Goal: Task Accomplishment & Management: Use online tool/utility

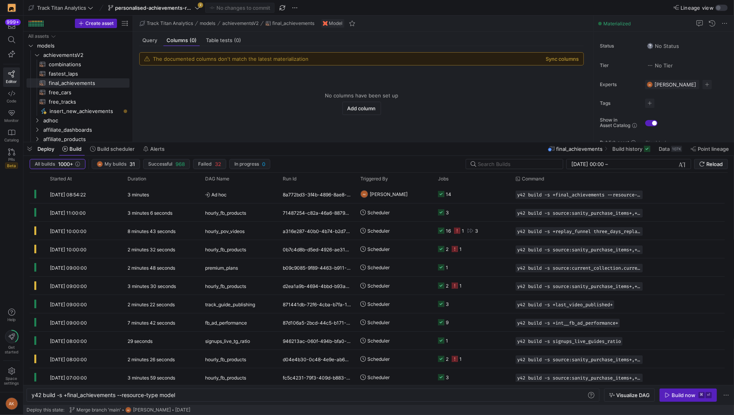
scroll to position [0, 145]
click at [178, 8] on span "personalised-achievements-revamp" at bounding box center [154, 8] width 78 height 6
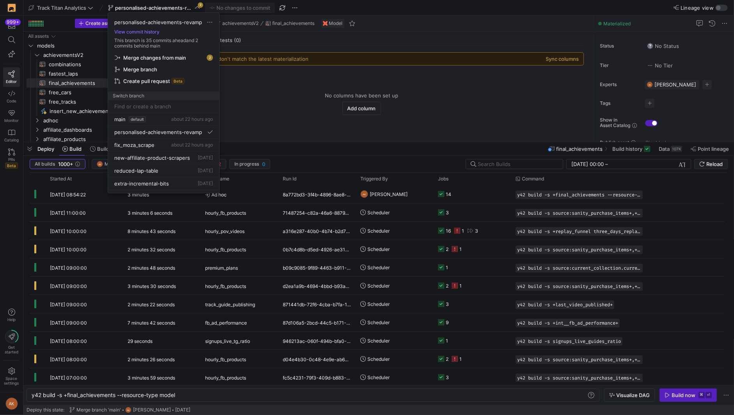
click at [170, 57] on span "Merge changes from main" at bounding box center [154, 58] width 63 height 6
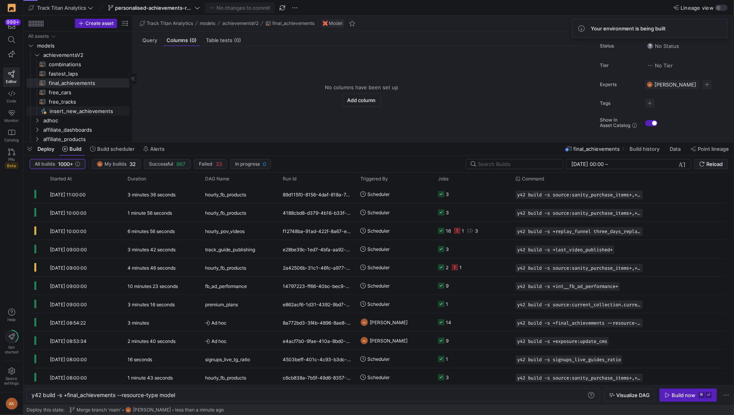
click at [70, 112] on span "insert_new_achievements​​​​​" at bounding box center [85, 111] width 71 height 9
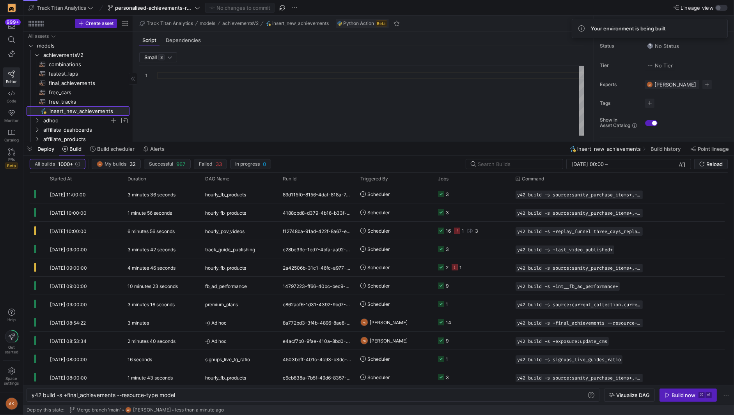
scroll to position [70, 0]
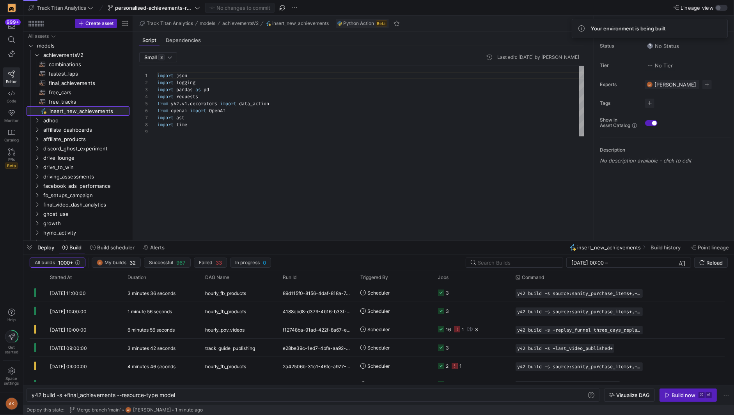
drag, startPoint x: 220, startPoint y: 143, endPoint x: 213, endPoint y: 311, distance: 167.9
click at [213, 243] on div at bounding box center [378, 240] width 710 height 3
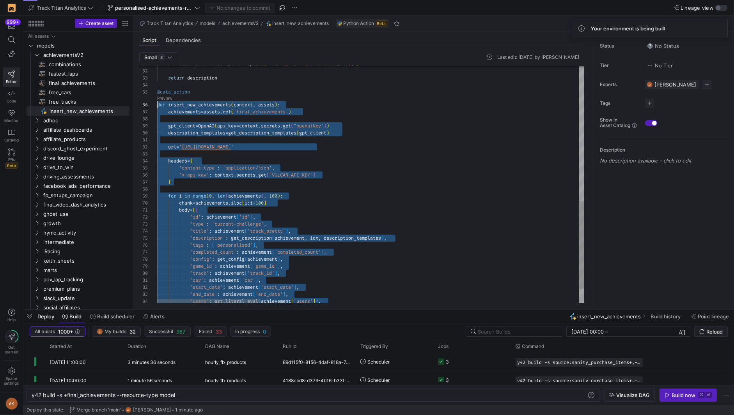
scroll to position [35, 0]
drag, startPoint x: 330, startPoint y: 289, endPoint x: 154, endPoint y: 106, distance: 253.2
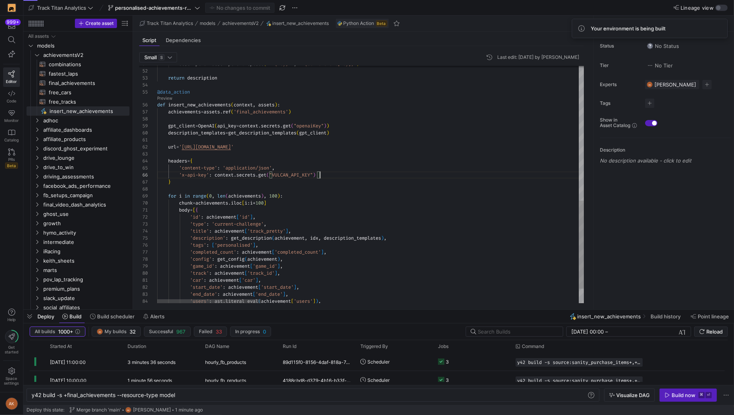
scroll to position [35, 162]
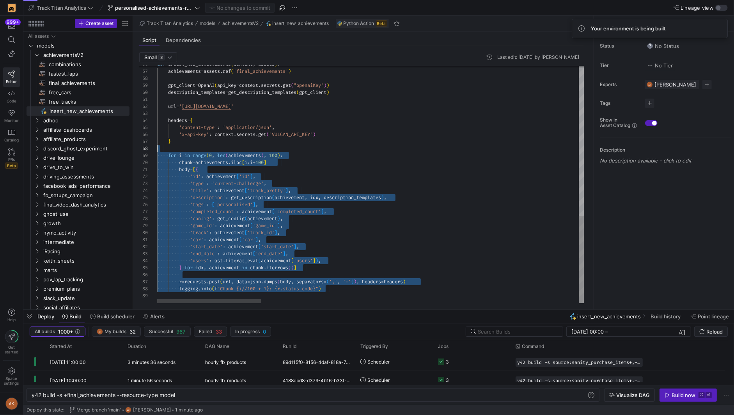
scroll to position [56, 0]
drag, startPoint x: 354, startPoint y: 289, endPoint x: 138, endPoint y: 154, distance: 255.2
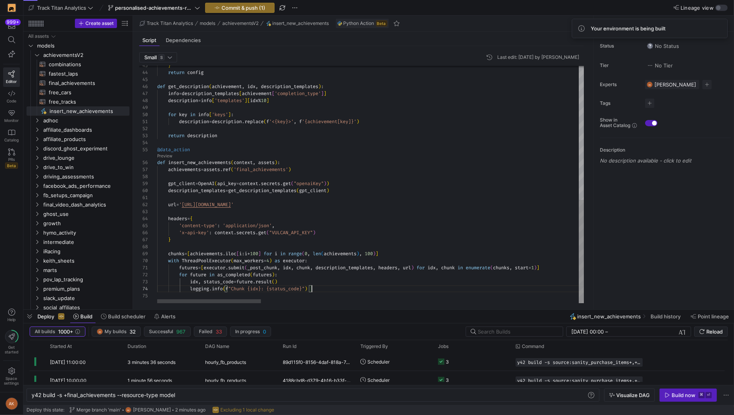
scroll to position [21, 154]
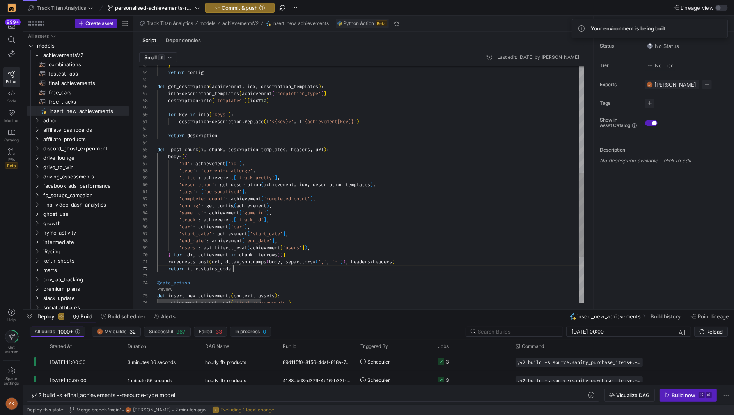
scroll to position [7, 75]
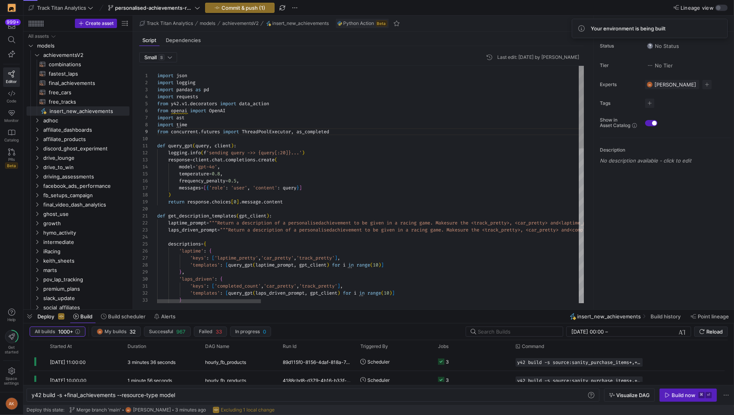
drag, startPoint x: 250, startPoint y: 127, endPoint x: 248, endPoint y: 119, distance: 7.8
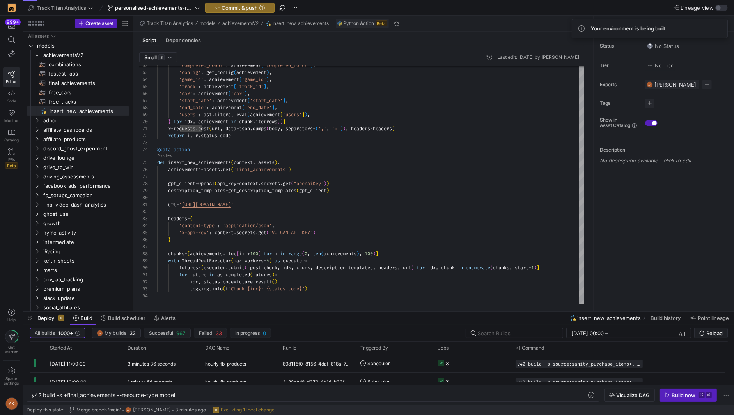
drag, startPoint x: 334, startPoint y: 309, endPoint x: 334, endPoint y: 346, distance: 37.0
click at [334, 313] on div at bounding box center [378, 311] width 710 height 3
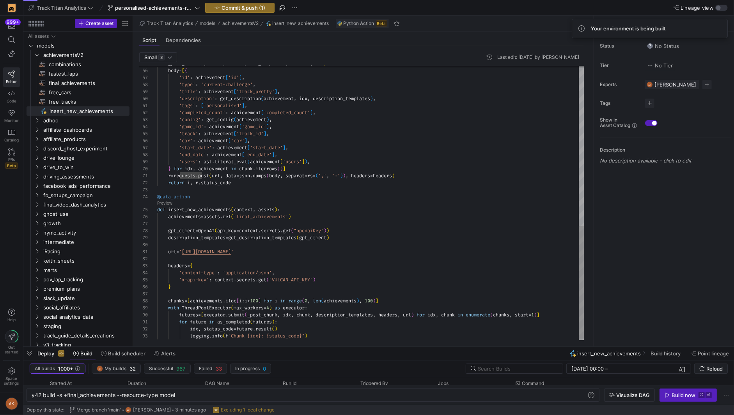
type textarea "r = [DOMAIN_NAME](url, data=json.dumps(body, separators=(',', ':')), headers=he…"
click at [363, 244] on div "'completed_count' : achievement [ 'completed_count' ] , 'config' : get_config (…" at bounding box center [370, 11] width 427 height 672
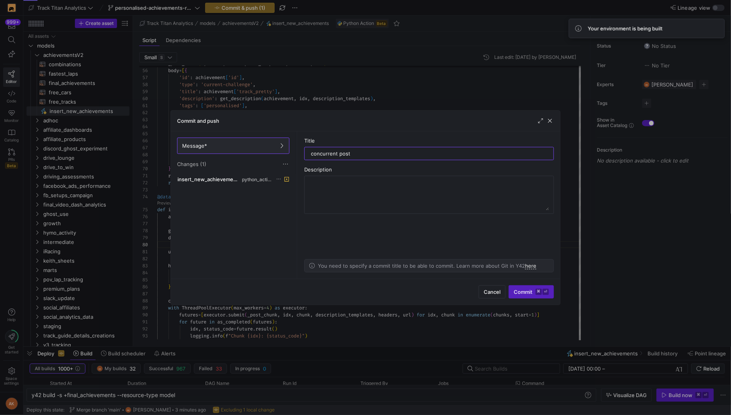
type input "concurrent posts"
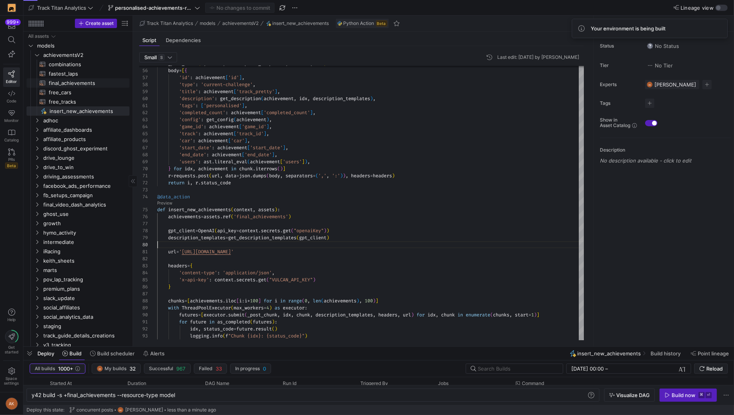
click at [88, 84] on span "final_achievements​​​​​​​​​​" at bounding box center [85, 83] width 72 height 9
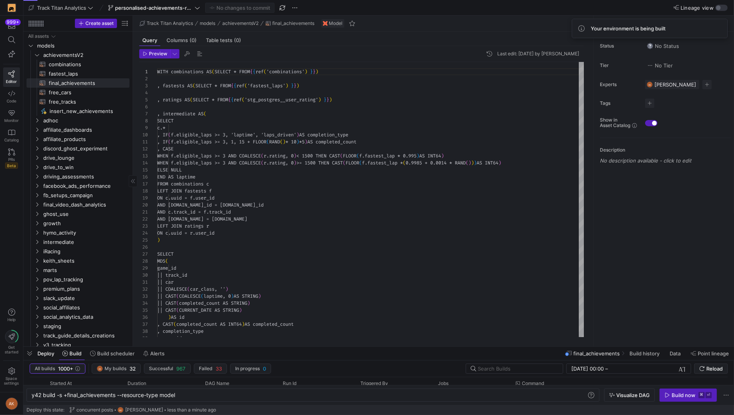
scroll to position [70, 0]
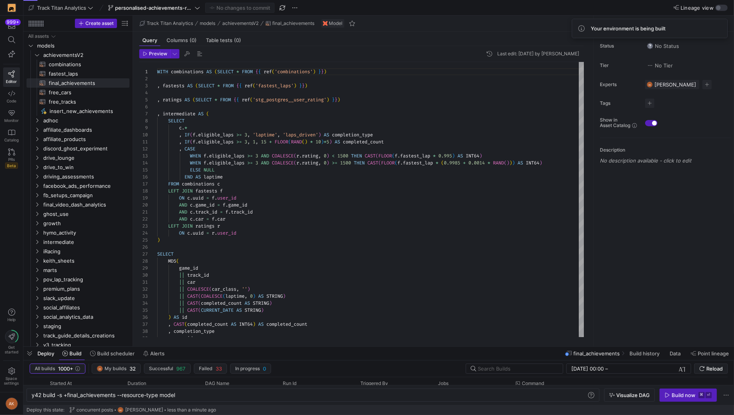
drag, startPoint x: 408, startPoint y: 345, endPoint x: 422, endPoint y: 202, distance: 144.5
click at [422, 345] on div at bounding box center [378, 346] width 710 height 3
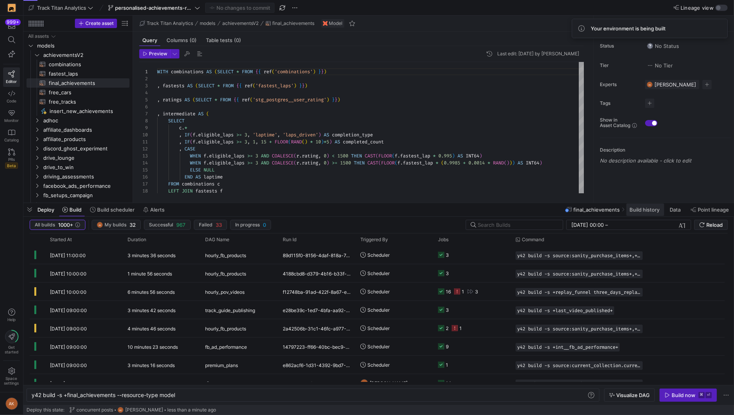
click at [645, 212] on span "Build history" at bounding box center [644, 210] width 30 height 6
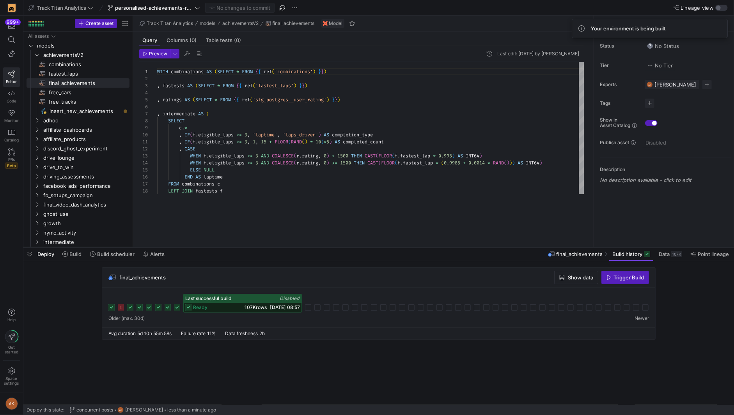
drag, startPoint x: 406, startPoint y: 203, endPoint x: 389, endPoint y: 248, distance: 48.2
click at [389, 248] on div at bounding box center [378, 247] width 710 height 3
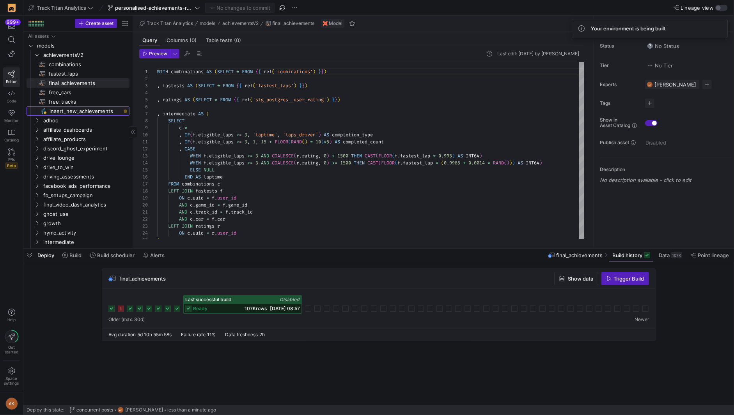
click at [85, 111] on span "insert_new_achievements​​​​​" at bounding box center [85, 111] width 71 height 9
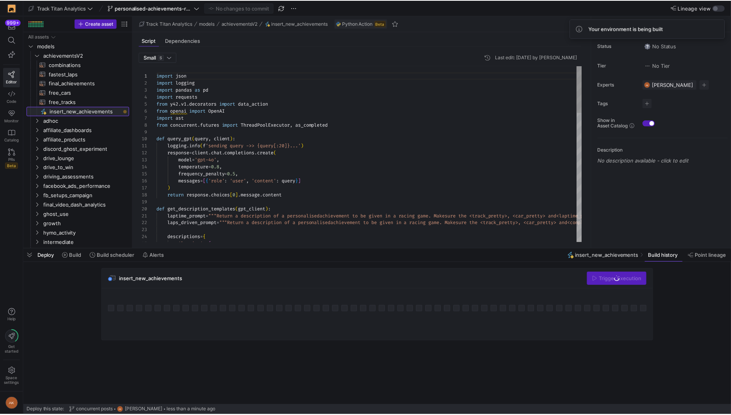
scroll to position [70, 0]
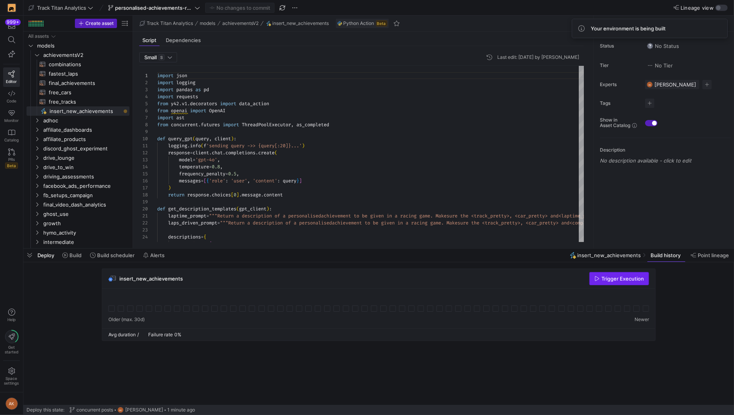
click at [606, 281] on span "Trigger Execution" at bounding box center [622, 279] width 43 height 6
click at [112, 309] on rect at bounding box center [111, 309] width 6 height 6
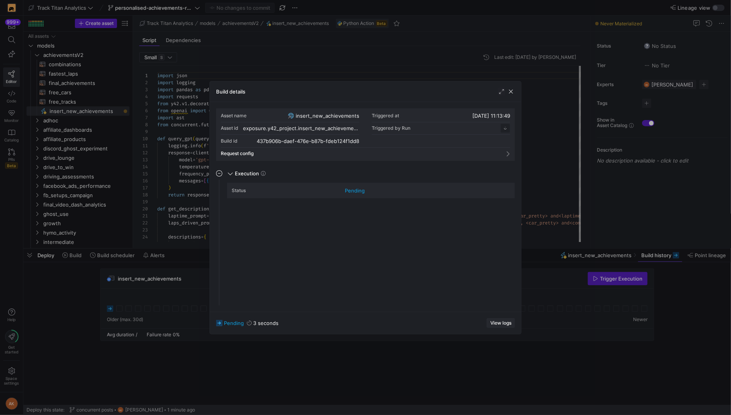
click at [498, 323] on span "View logs" at bounding box center [500, 323] width 21 height 5
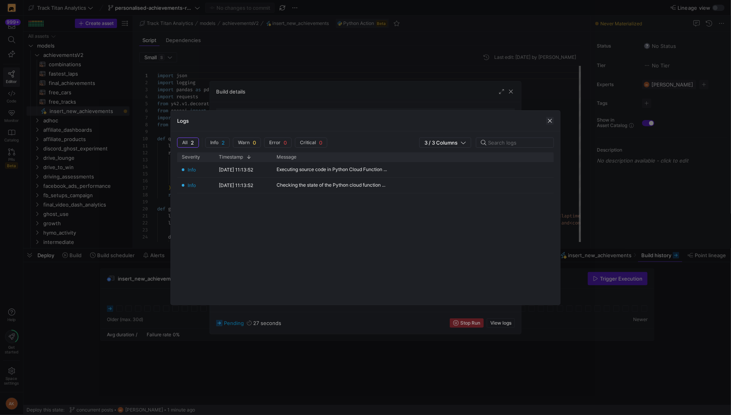
click at [551, 122] on span "button" at bounding box center [550, 121] width 8 height 8
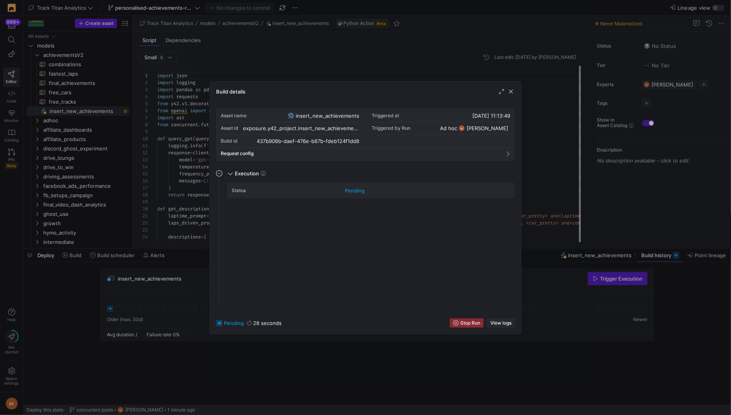
click at [502, 321] on span "View logs" at bounding box center [500, 323] width 21 height 5
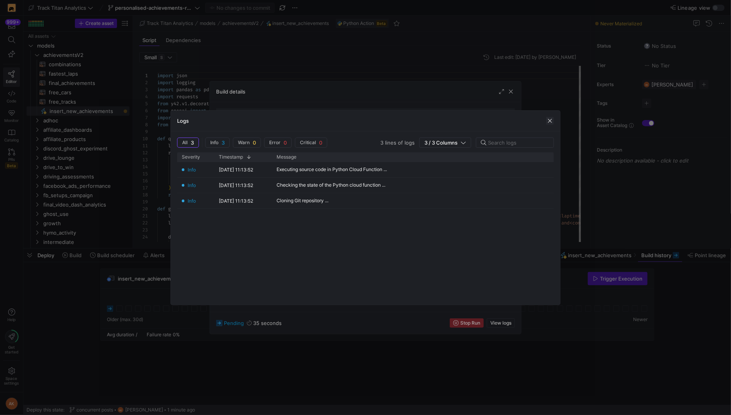
click at [547, 118] on span "button" at bounding box center [550, 121] width 8 height 8
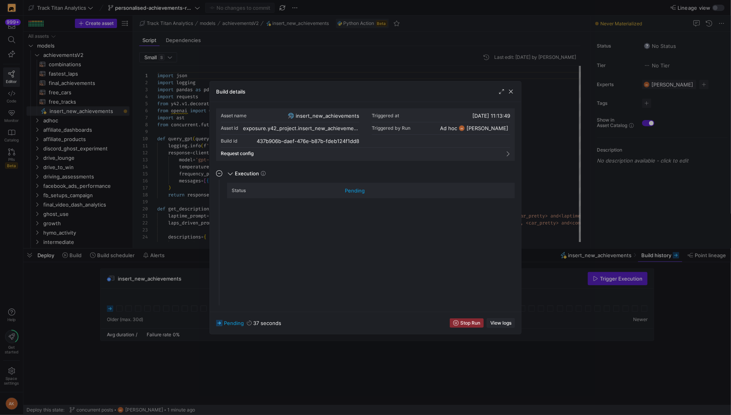
click at [496, 325] on span "View logs" at bounding box center [500, 323] width 21 height 5
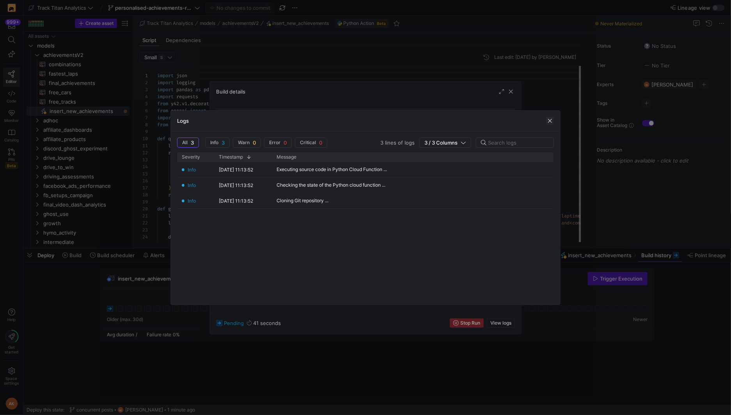
click at [553, 117] on span "button" at bounding box center [550, 121] width 8 height 8
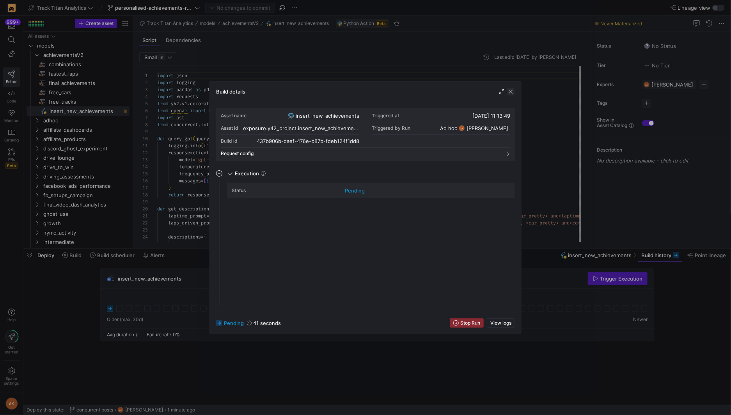
click at [511, 91] on span "button" at bounding box center [511, 92] width 8 height 8
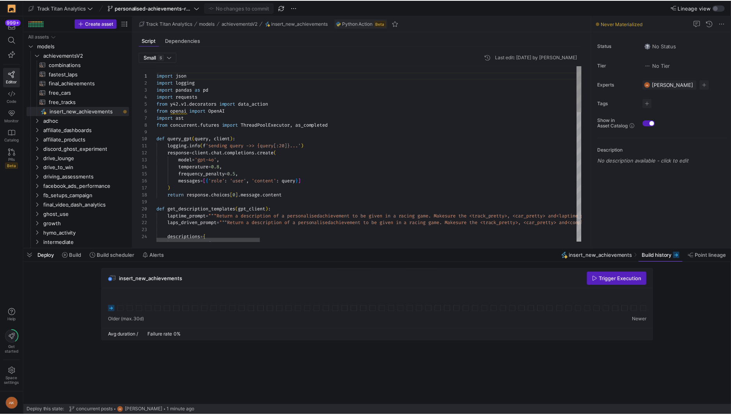
scroll to position [63, 81]
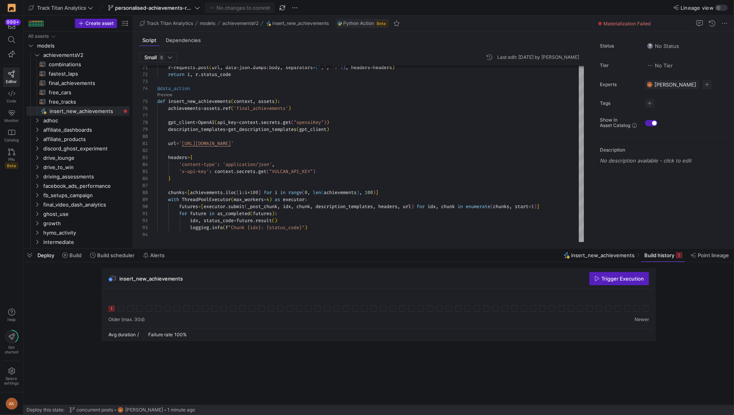
click at [109, 310] on icon at bounding box center [111, 309] width 6 height 6
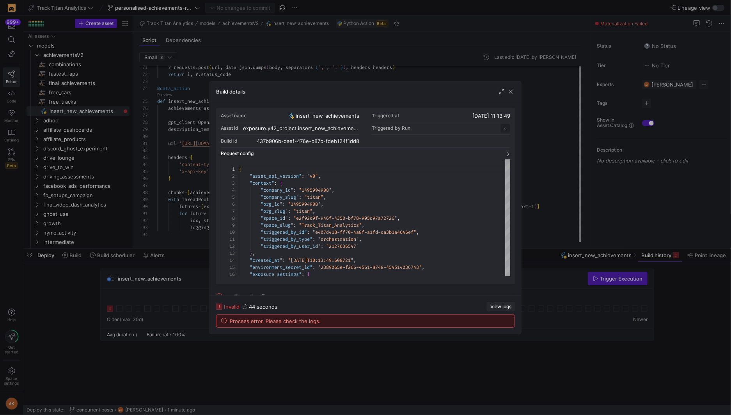
scroll to position [70, 0]
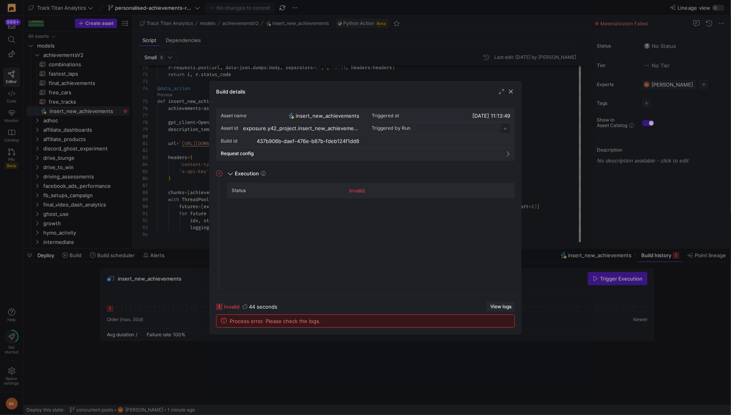
click at [495, 307] on span "View logs" at bounding box center [500, 306] width 21 height 5
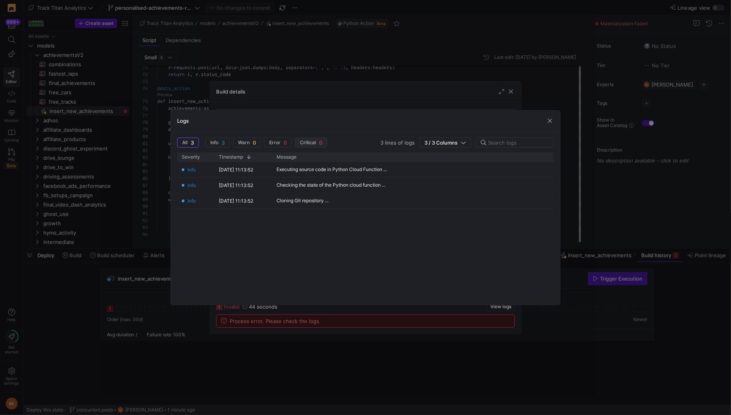
click at [198, 138] on span "button" at bounding box center [187, 142] width 21 height 9
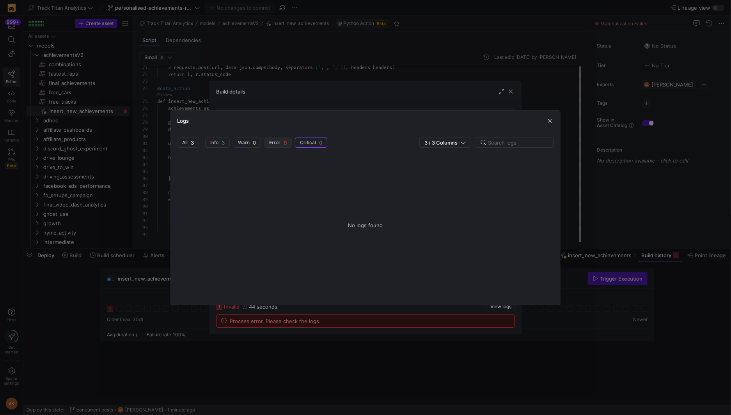
click at [188, 140] on span "Error" at bounding box center [184, 142] width 5 height 5
click at [194, 140] on span "Warn 0" at bounding box center [188, 143] width 12 height 6
click at [222, 140] on span "3" at bounding box center [222, 143] width 3 height 6
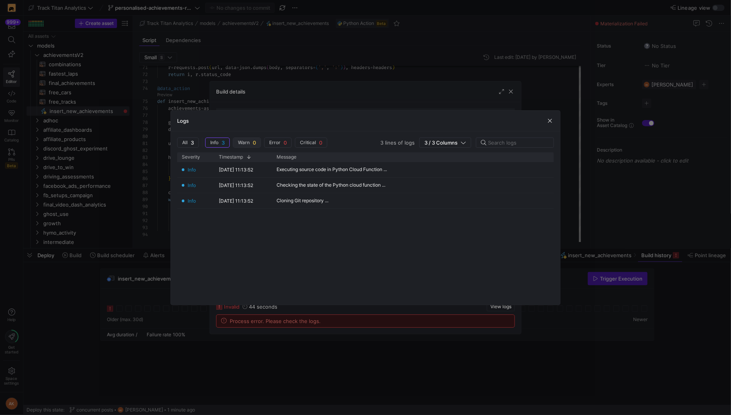
click at [188, 140] on span "Warn" at bounding box center [184, 142] width 5 height 5
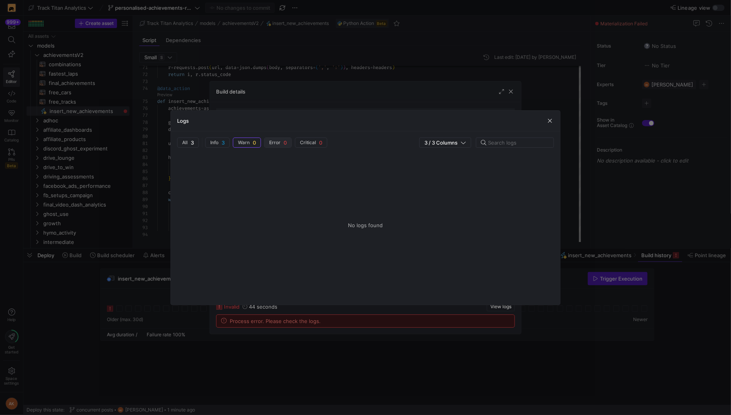
click at [264, 139] on span "button" at bounding box center [277, 142] width 27 height 9
click at [287, 140] on span "0" at bounding box center [284, 143] width 3 height 6
click at [194, 140] on span "Info 3" at bounding box center [188, 143] width 12 height 6
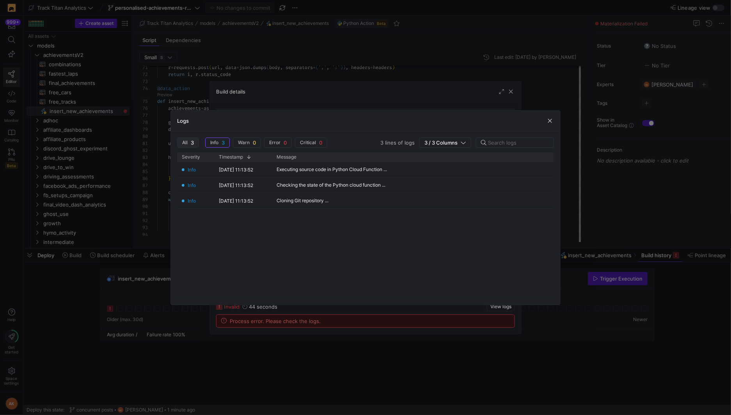
click at [183, 144] on span "All" at bounding box center [184, 142] width 5 height 5
click at [549, 121] on span "button" at bounding box center [550, 121] width 8 height 8
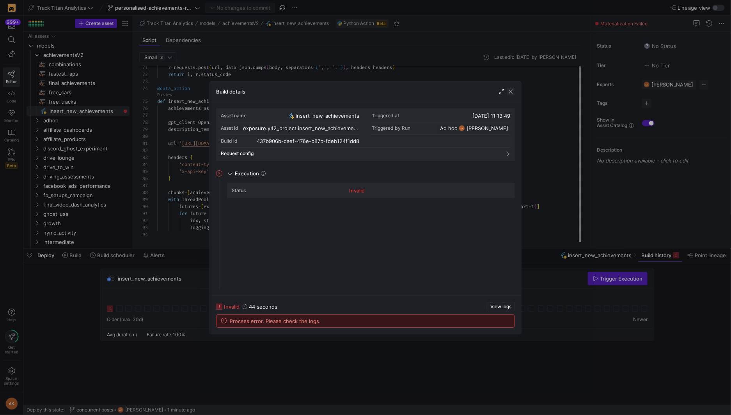
click at [511, 92] on span "button" at bounding box center [511, 92] width 8 height 8
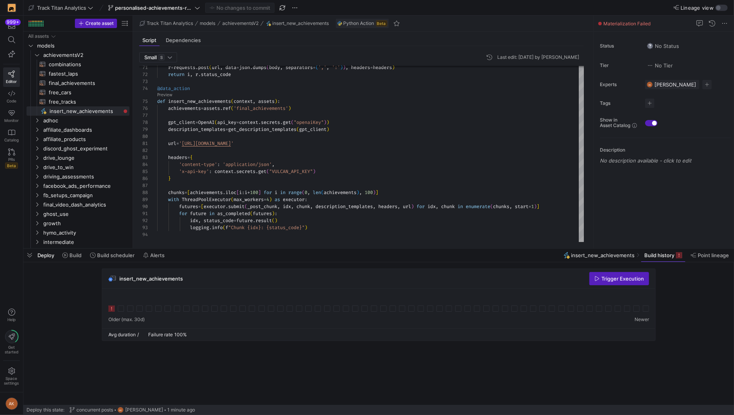
click at [110, 306] on icon at bounding box center [111, 309] width 6 height 6
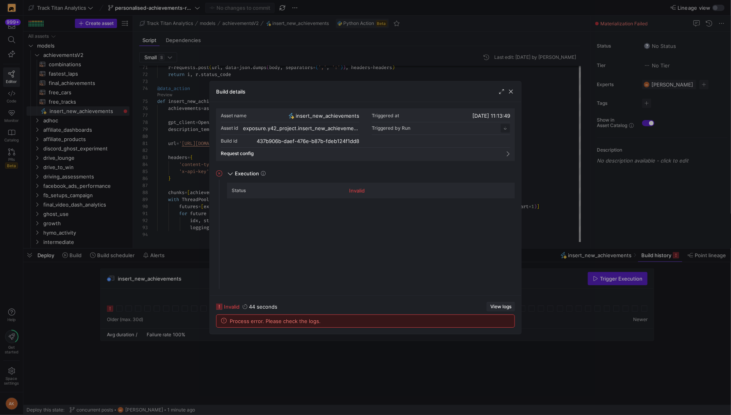
click at [496, 311] on span "button" at bounding box center [500, 307] width 27 height 9
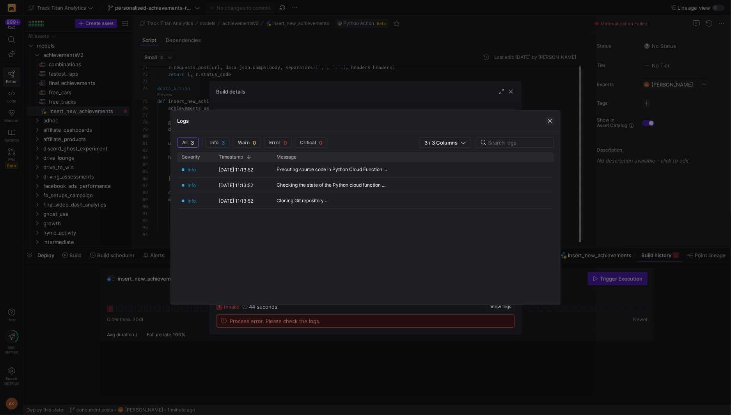
click at [551, 119] on span "button" at bounding box center [550, 121] width 8 height 8
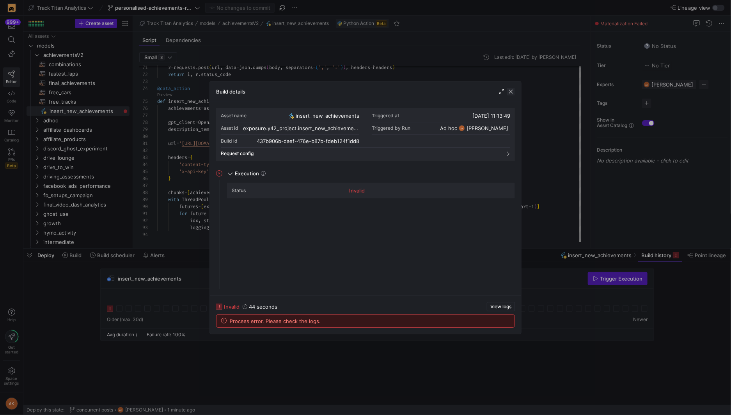
click at [512, 92] on span "button" at bounding box center [511, 92] width 8 height 8
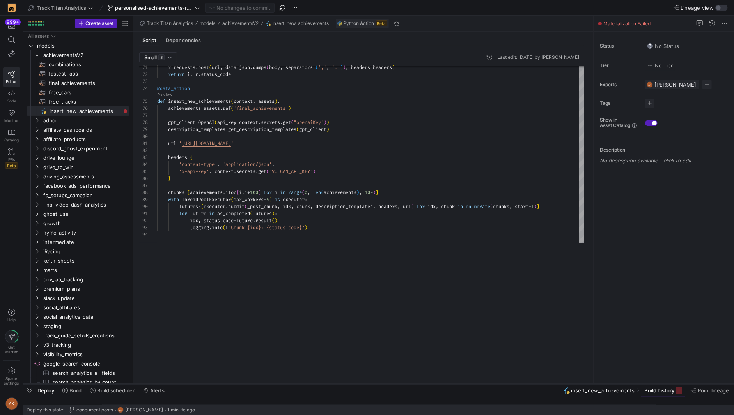
drag, startPoint x: 360, startPoint y: 248, endPoint x: 368, endPoint y: 384, distance: 135.9
click at [368, 384] on div at bounding box center [378, 384] width 710 height 3
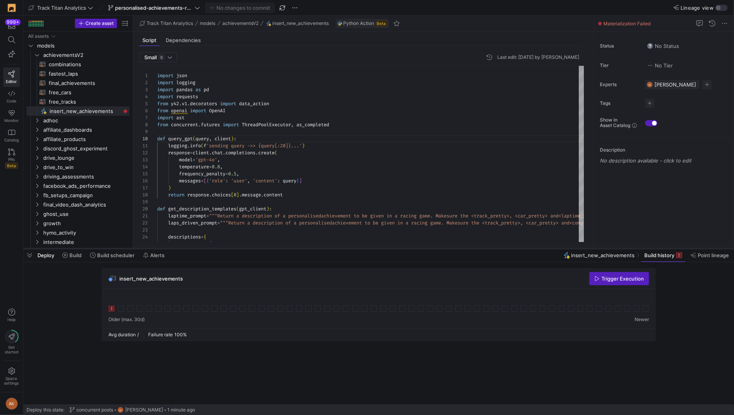
drag, startPoint x: 558, startPoint y: 385, endPoint x: 526, endPoint y: 241, distance: 147.5
click at [526, 247] on div at bounding box center [378, 248] width 710 height 3
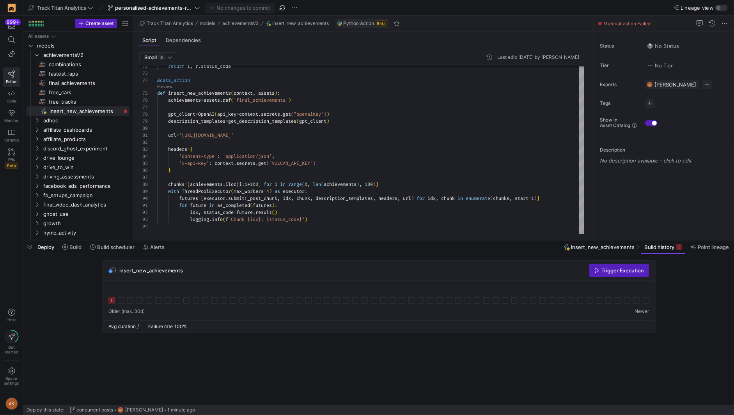
click at [110, 301] on icon at bounding box center [111, 301] width 6 height 6
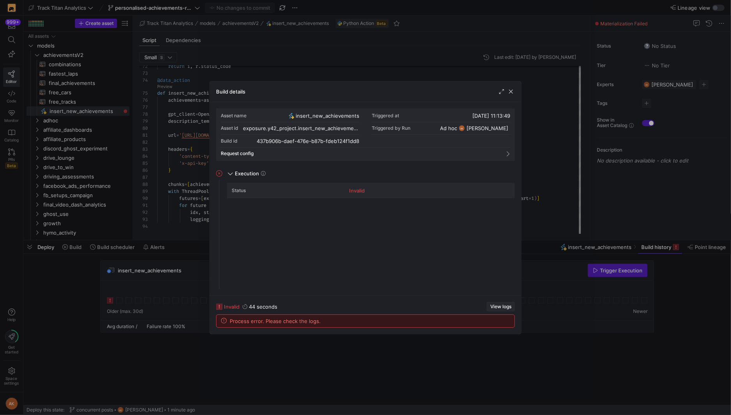
click at [505, 306] on span "View logs" at bounding box center [500, 306] width 21 height 5
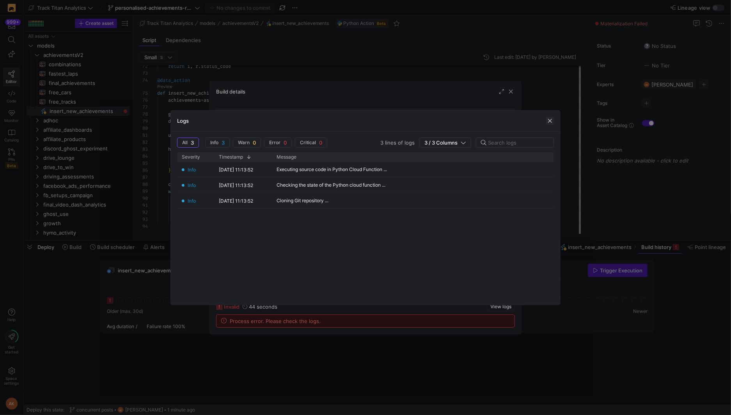
click at [552, 122] on span "button" at bounding box center [550, 121] width 8 height 8
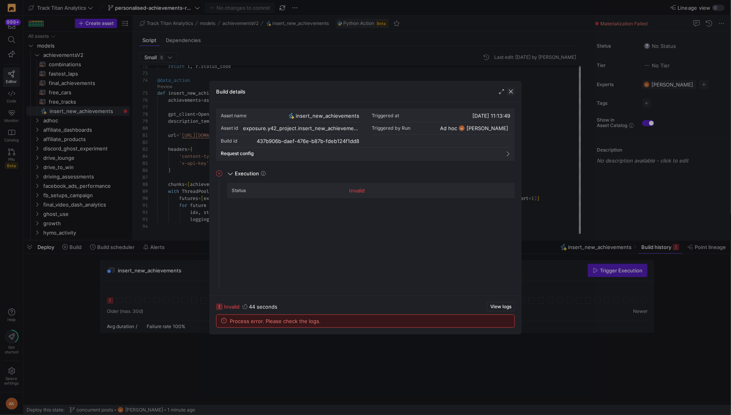
click at [513, 92] on span "button" at bounding box center [511, 92] width 8 height 8
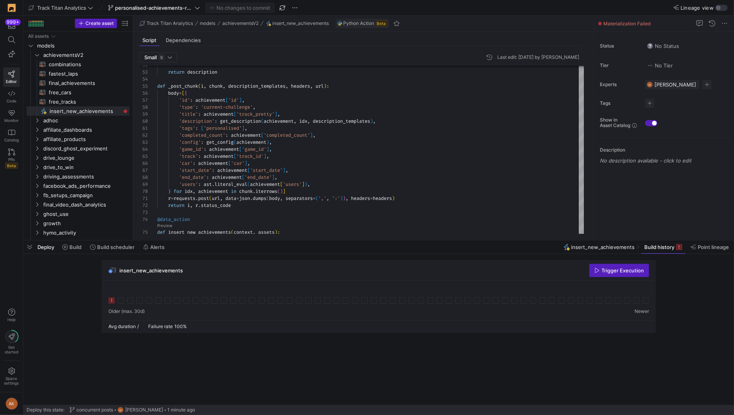
click at [598, 270] on icon "button" at bounding box center [596, 270] width 5 height 5
click at [119, 302] on icon at bounding box center [121, 301] width 6 height 6
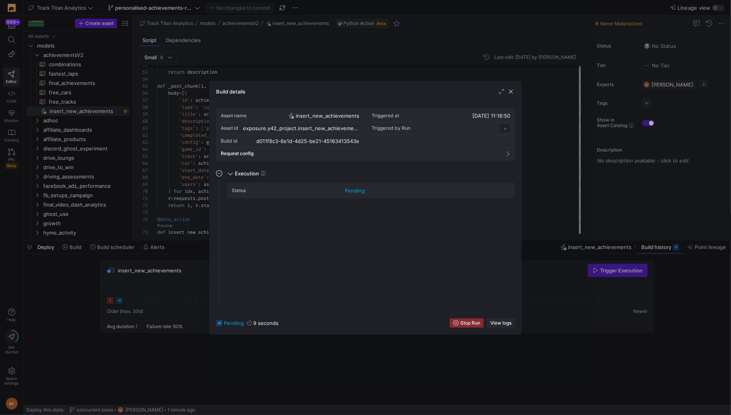
click at [496, 323] on span "View logs" at bounding box center [500, 323] width 21 height 5
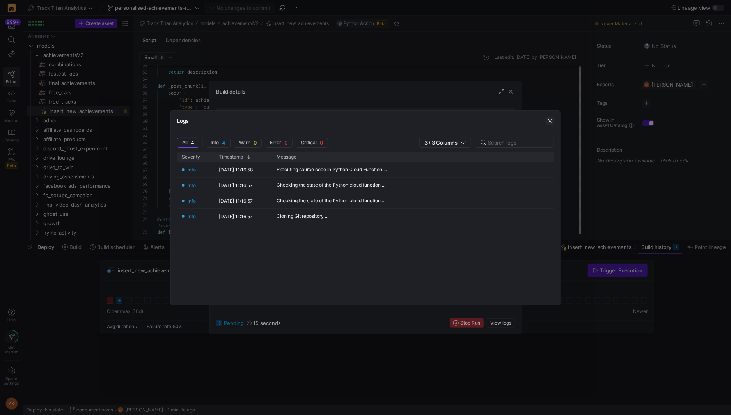
click at [552, 122] on span "button" at bounding box center [550, 121] width 8 height 8
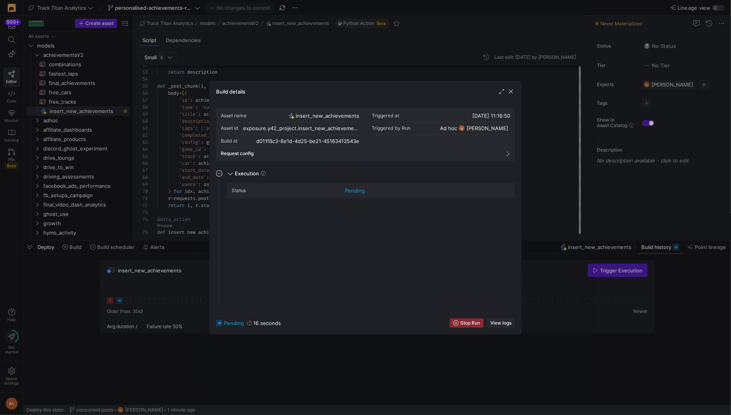
click at [504, 321] on span "View logs" at bounding box center [500, 323] width 21 height 5
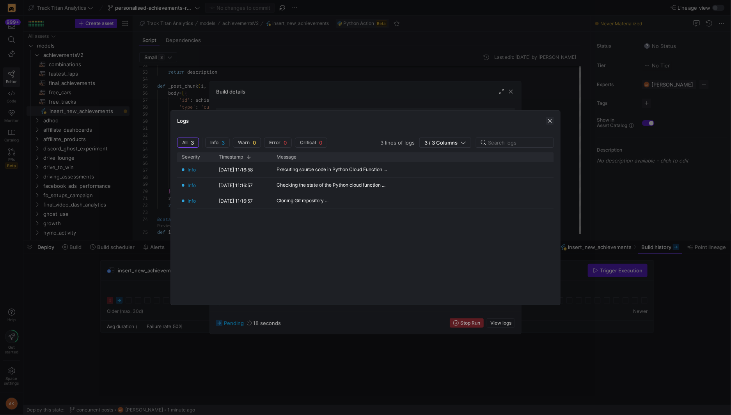
click at [550, 120] on span "button" at bounding box center [550, 121] width 8 height 8
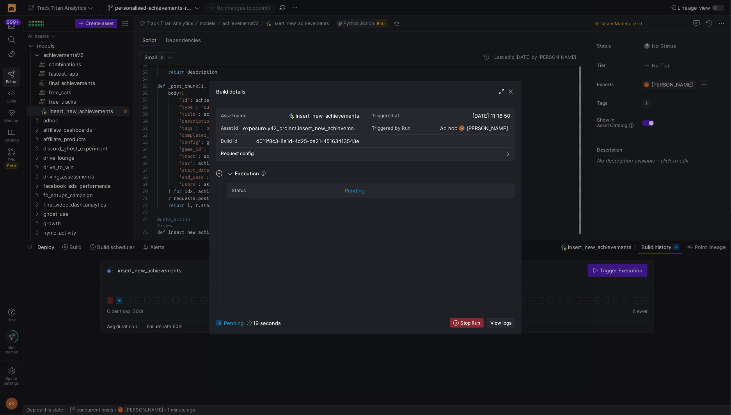
click at [497, 323] on span "View logs" at bounding box center [500, 323] width 21 height 5
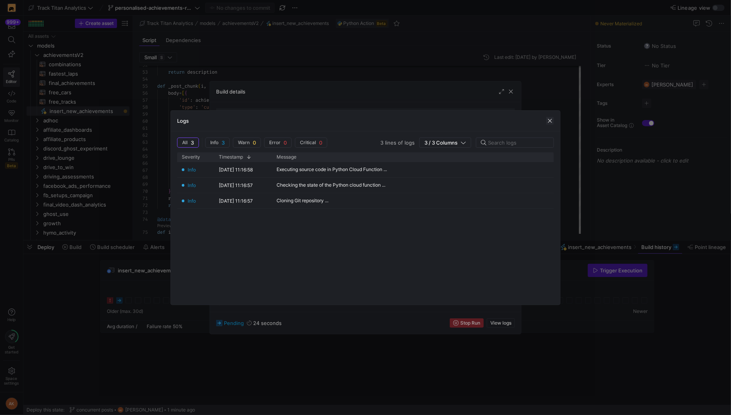
click at [549, 122] on span "button" at bounding box center [550, 121] width 8 height 8
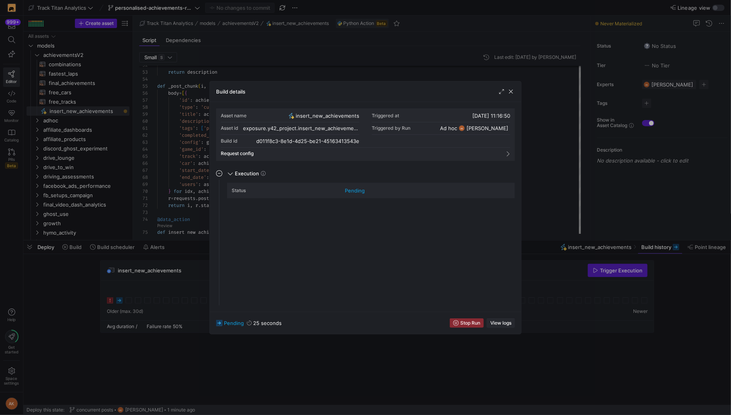
click at [501, 324] on span "View logs" at bounding box center [500, 323] width 21 height 5
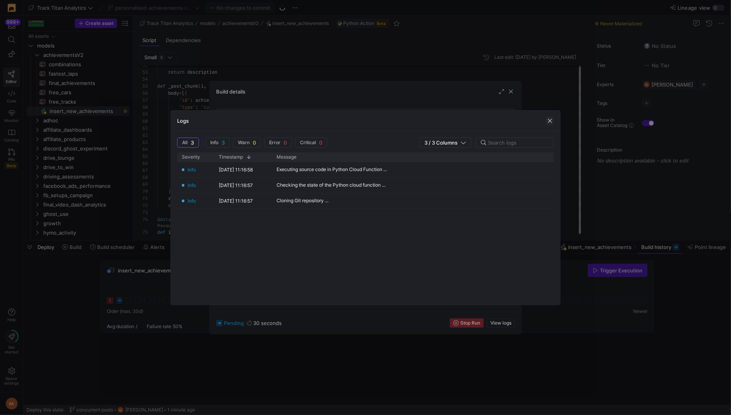
click at [548, 119] on span "button" at bounding box center [550, 121] width 8 height 8
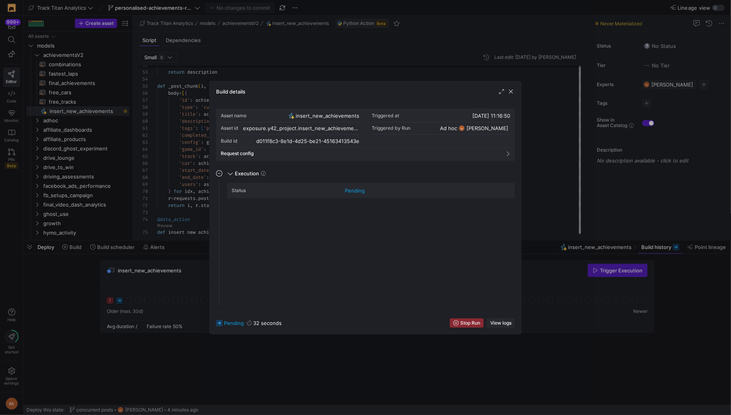
click at [498, 319] on span "button" at bounding box center [500, 323] width 27 height 9
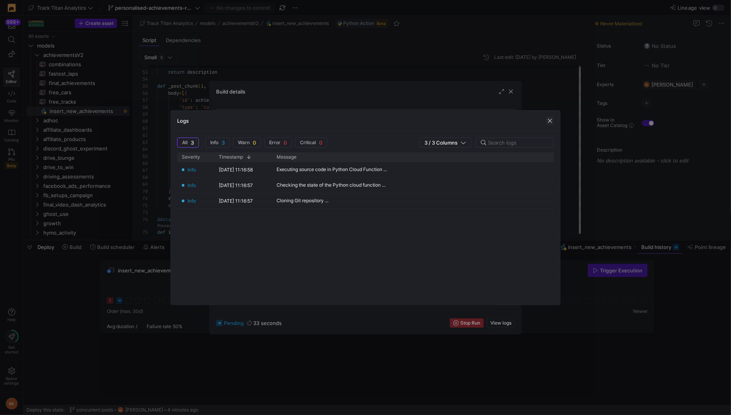
click at [548, 122] on span "button" at bounding box center [550, 121] width 8 height 8
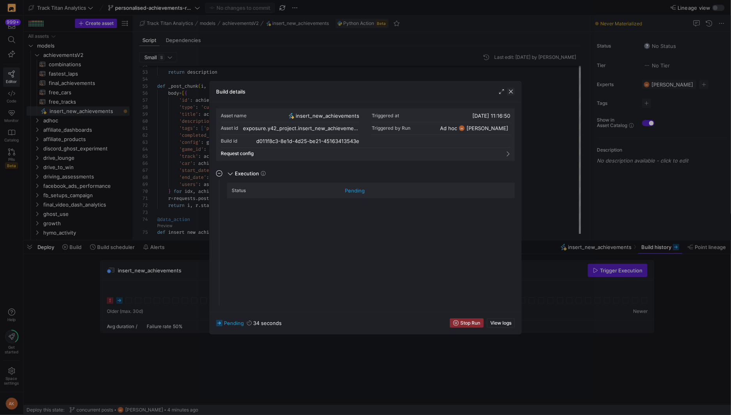
click at [512, 92] on span "button" at bounding box center [511, 92] width 8 height 8
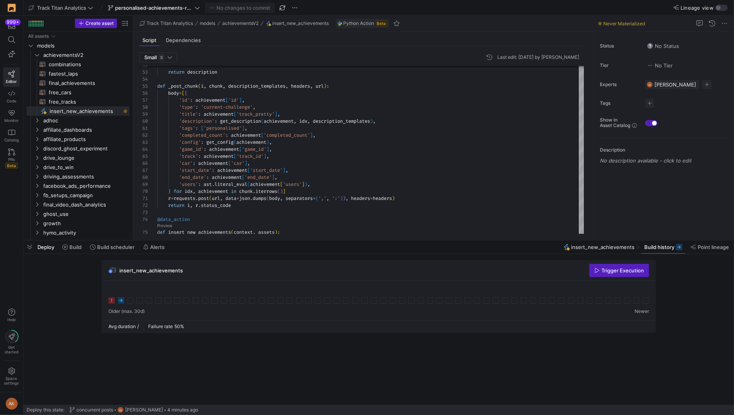
click at [119, 299] on icon at bounding box center [121, 301] width 6 height 6
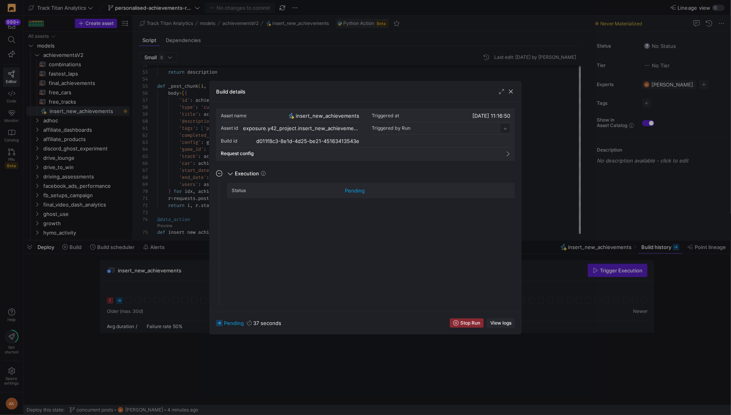
click at [496, 322] on span "View logs" at bounding box center [500, 323] width 21 height 5
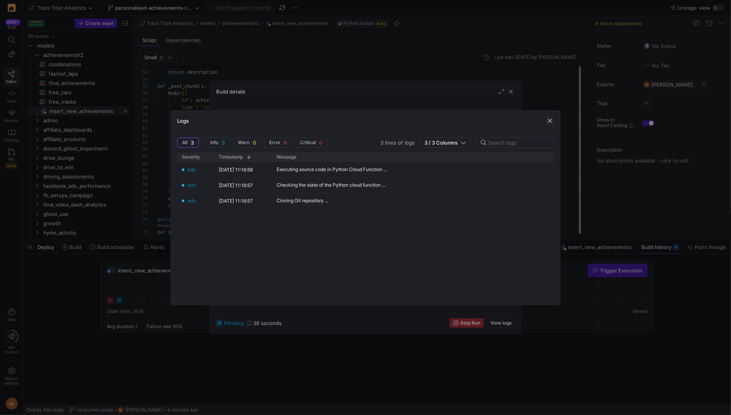
click at [548, 120] on span "button" at bounding box center [550, 121] width 8 height 8
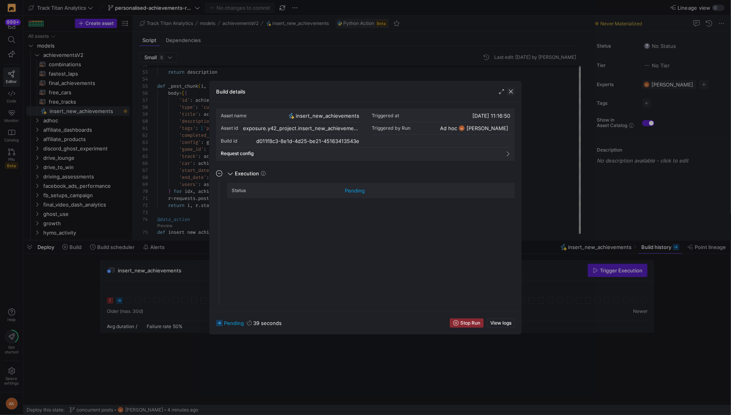
click at [512, 90] on span "button" at bounding box center [511, 92] width 8 height 8
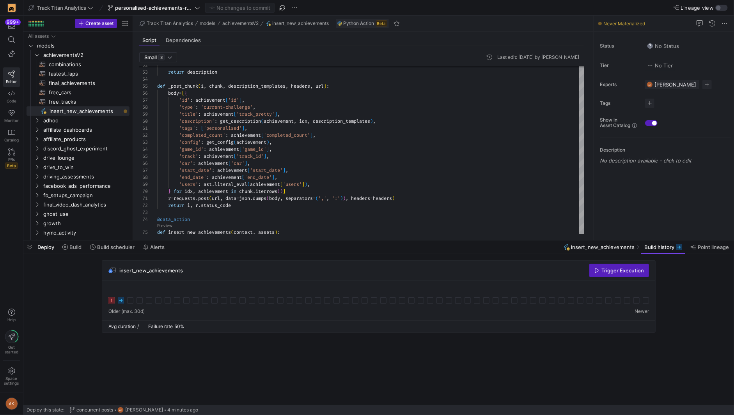
click at [122, 299] on rect at bounding box center [121, 301] width 6 height 6
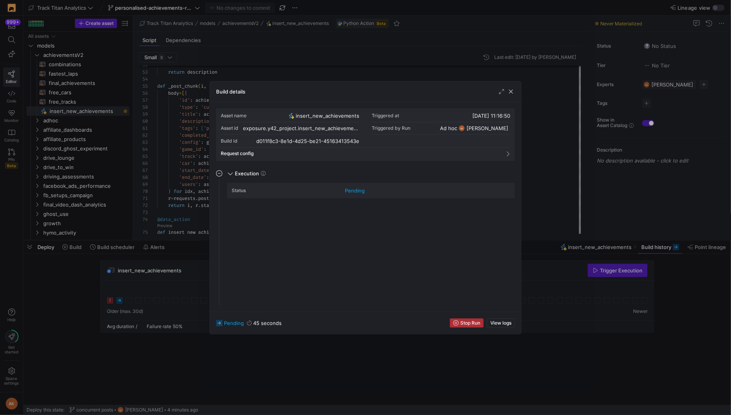
click at [469, 322] on span "Stop Run" at bounding box center [470, 323] width 20 height 5
click at [511, 95] on span "button" at bounding box center [511, 92] width 8 height 8
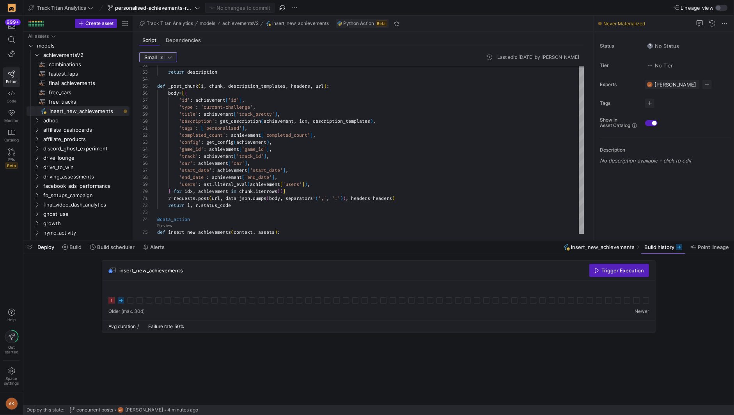
click at [170, 56] on div at bounding box center [170, 57] width 4 height 6
click at [156, 84] on span "Large" at bounding box center [150, 82] width 14 height 6
type textarea "description = description.replace(f'<{key}>', f'{achievement[key]}') return des…"
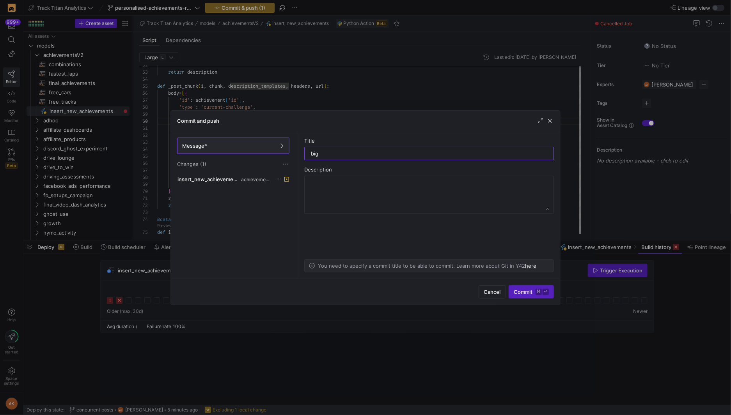
type input "b"
type input "checkpoint"
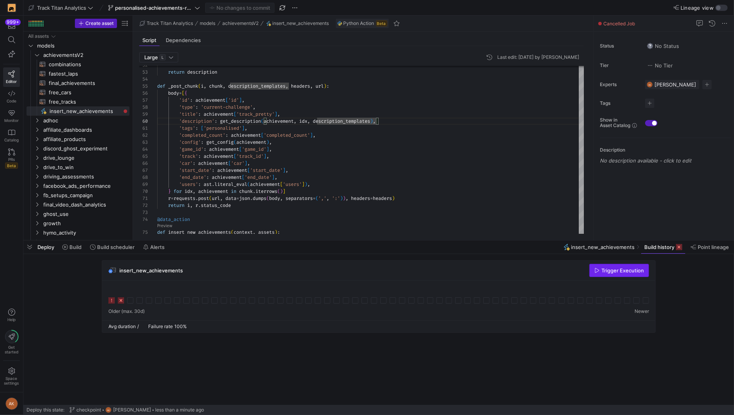
click at [621, 271] on span "Trigger Execution" at bounding box center [622, 270] width 43 height 6
click at [130, 302] on icon at bounding box center [130, 301] width 6 height 6
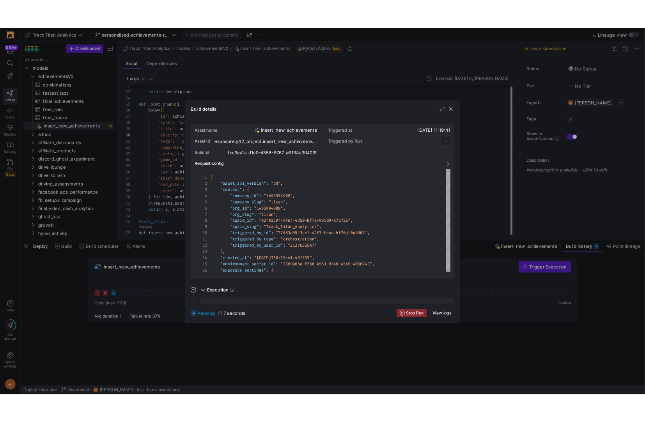
scroll to position [70, 0]
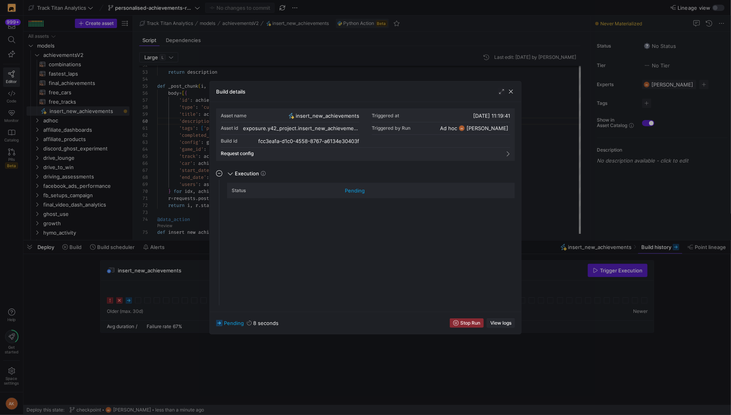
click at [501, 321] on span "View logs" at bounding box center [500, 323] width 21 height 5
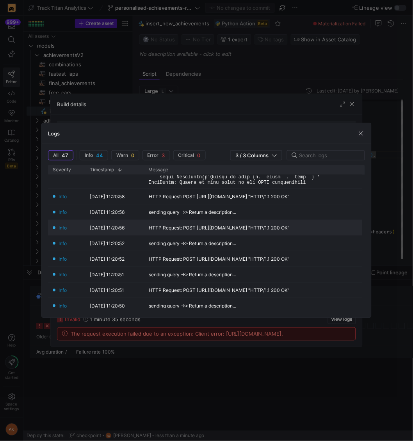
scroll to position [0, 0]
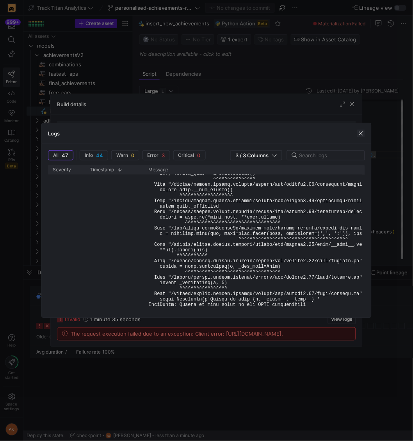
click at [362, 130] on span "button" at bounding box center [361, 133] width 8 height 8
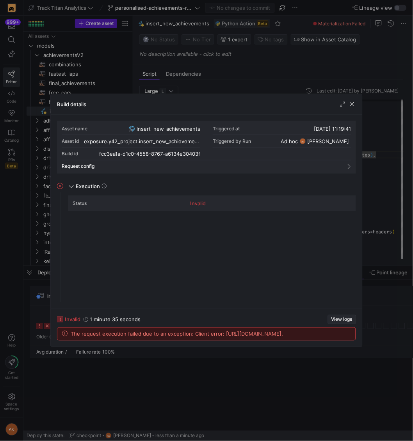
click at [338, 317] on span "View logs" at bounding box center [341, 319] width 21 height 5
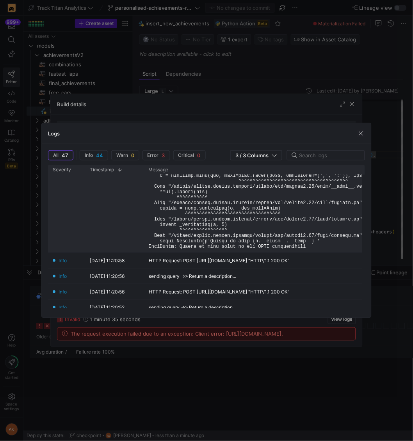
click at [236, 235] on pre at bounding box center [324, 161] width 351 height 175
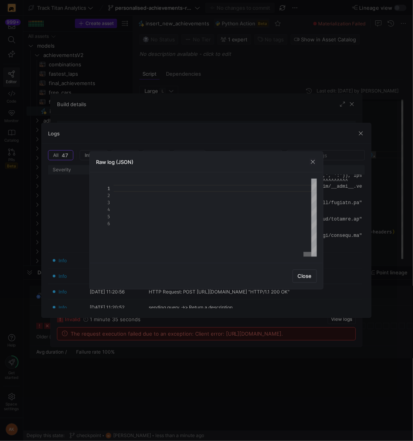
click at [311, 252] on div at bounding box center [307, 254] width 8 height 5
type textarea "ython/lib/python3.11/json/encoder.py\", line 200, in encode\n chunks = self.ite…"
drag, startPoint x: 149, startPoint y: 217, endPoint x: 275, endPoint y: 218, distance: 125.6
click at [305, 276] on span "Close" at bounding box center [305, 276] width 14 height 6
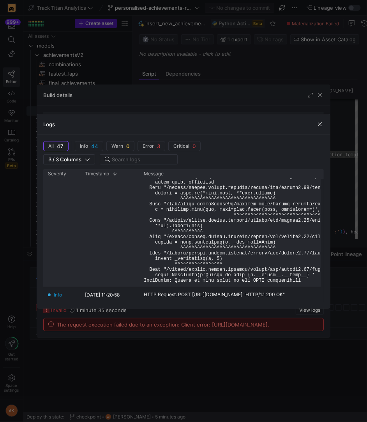
scroll to position [84, 0]
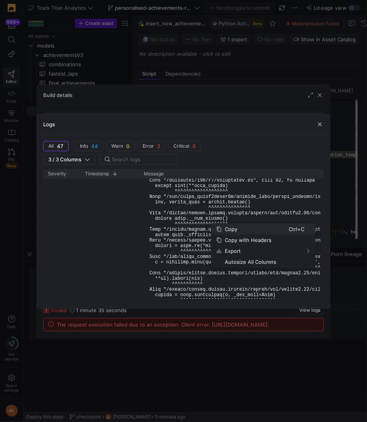
click at [226, 230] on span "Copy" at bounding box center [255, 229] width 67 height 11
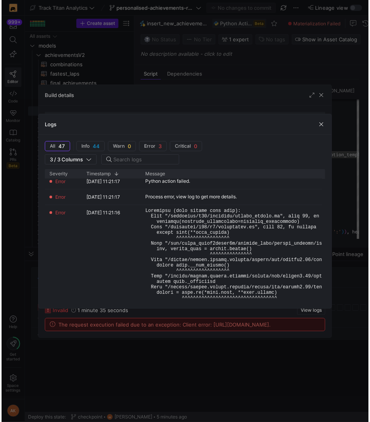
scroll to position [5, 0]
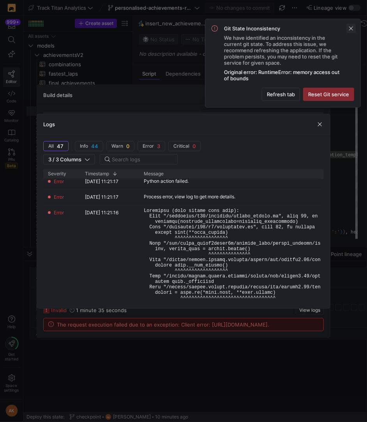
click at [351, 28] on span at bounding box center [351, 28] width 9 height 9
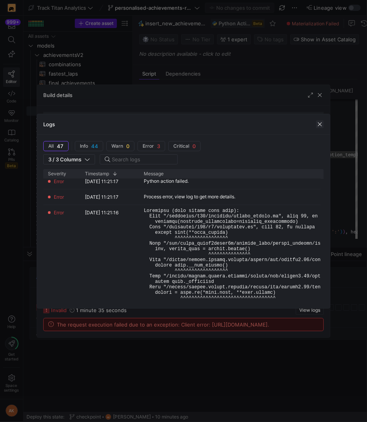
click at [323, 127] on span "button" at bounding box center [320, 124] width 8 height 8
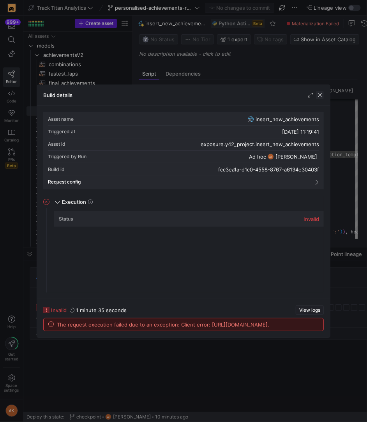
click at [322, 96] on span "button" at bounding box center [320, 95] width 8 height 8
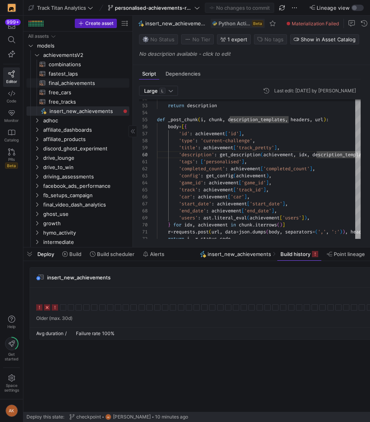
click at [74, 81] on span "final_achievements​​​​​​​​​​" at bounding box center [85, 83] width 72 height 9
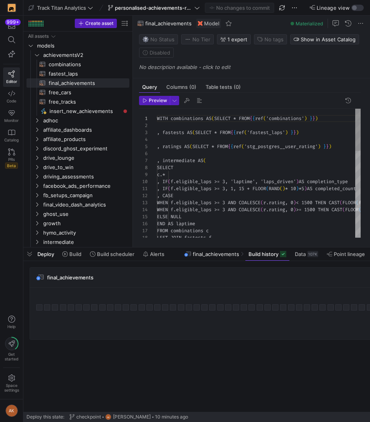
scroll to position [70, 0]
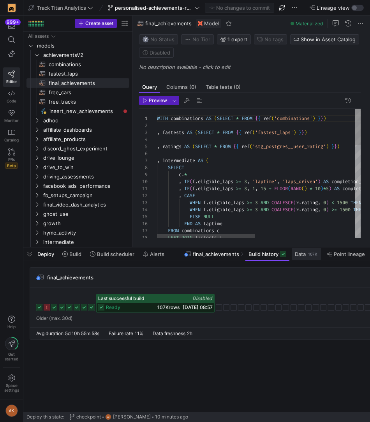
click at [306, 255] on span "Data" at bounding box center [300, 254] width 11 height 6
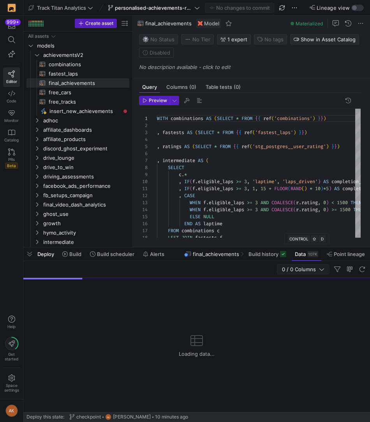
click at [316, 273] on span "button" at bounding box center [304, 269] width 52 height 9
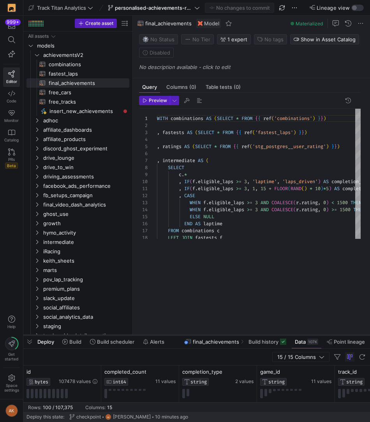
drag, startPoint x: 176, startPoint y: 247, endPoint x: 175, endPoint y: 350, distance: 102.6
click at [175, 337] on div at bounding box center [196, 335] width 347 height 3
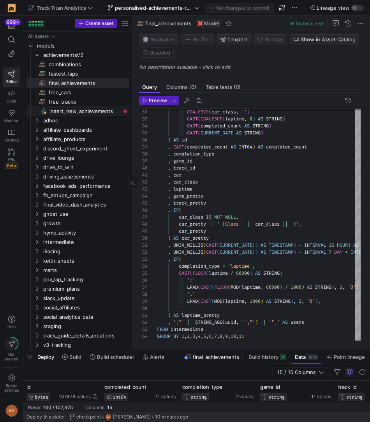
click at [83, 109] on span "insert_new_achievements​​​​​" at bounding box center [85, 111] width 71 height 9
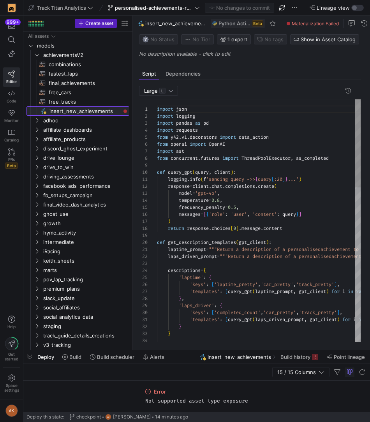
scroll to position [70, 0]
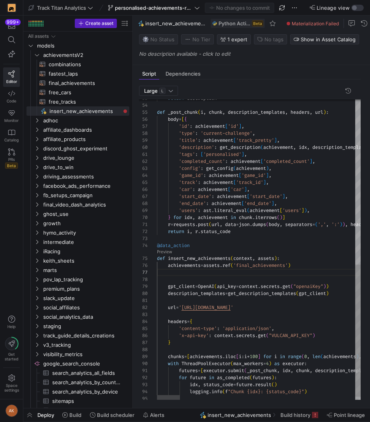
scroll to position [42, 154]
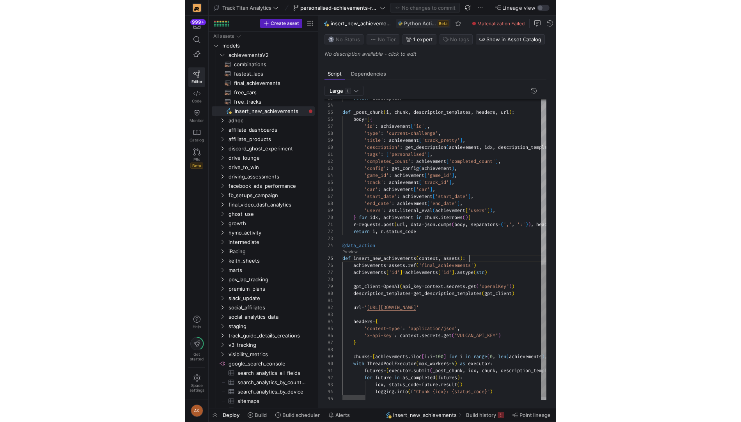
scroll to position [28, 126]
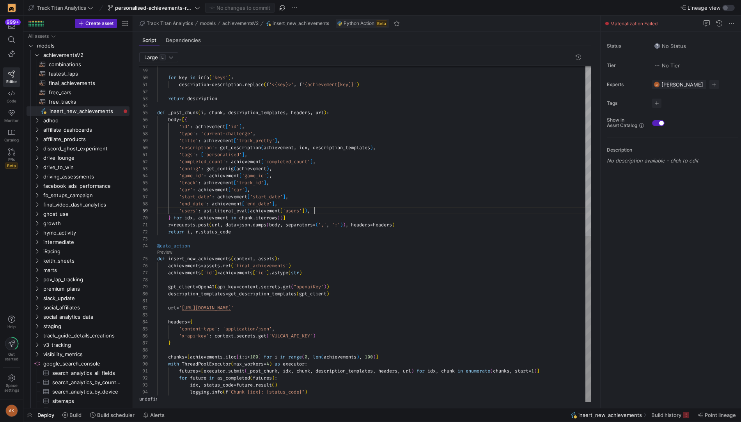
click at [379, 211] on div "return description def _post_chunk ( i , chunk , description_templates , header…" at bounding box center [374, 63] width 434 height 679
drag, startPoint x: 318, startPoint y: 271, endPoint x: 317, endPoint y: 267, distance: 4.7
click at [317, 267] on div "return description def _post_chunk ( i , chunk , description_templates , header…" at bounding box center [374, 63] width 434 height 679
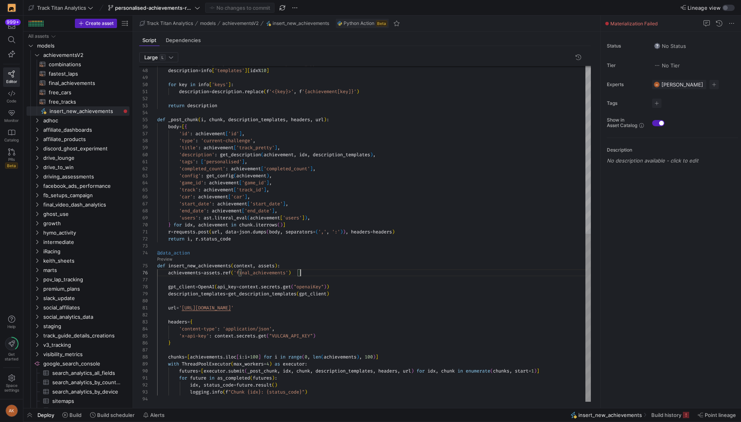
scroll to position [42, 154]
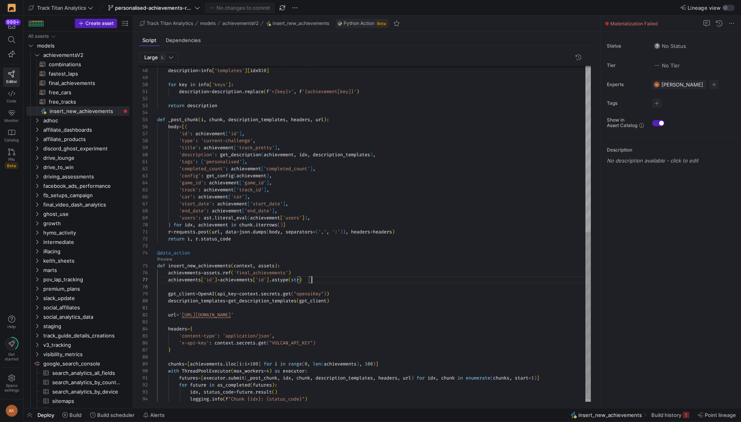
type textarea "r = [DOMAIN_NAME](url, data=json.dumps(body, separators=(',', ':')), headers=he…"
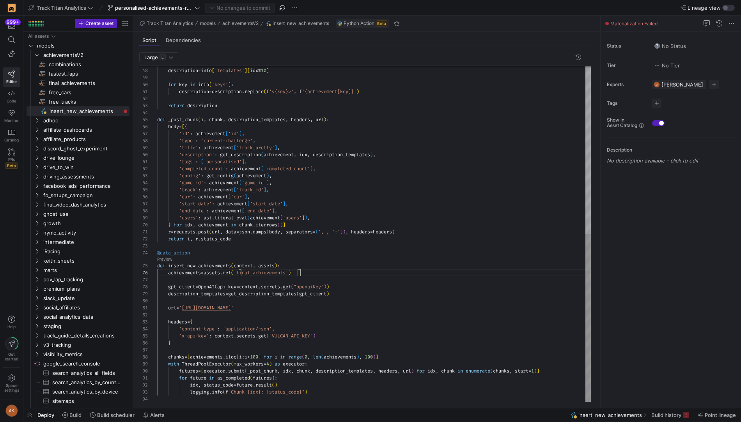
scroll to position [35, 143]
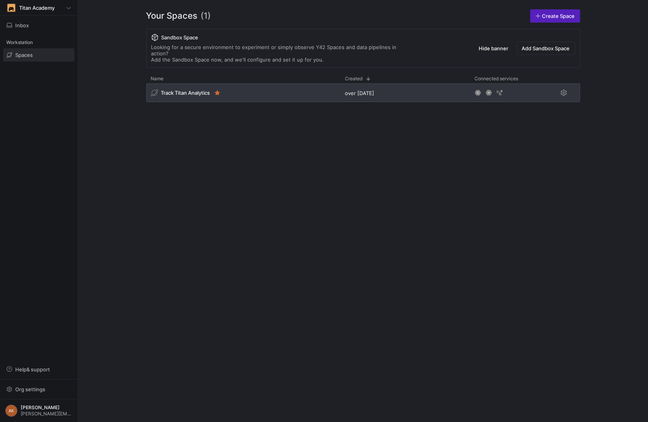
click at [308, 83] on div "Track Titan Analytics" at bounding box center [243, 92] width 194 height 19
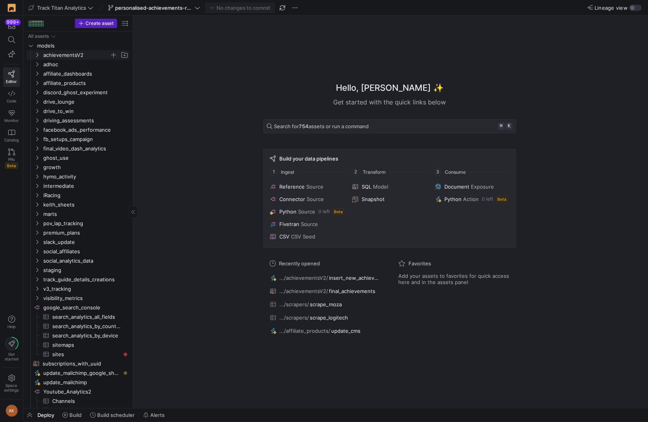
click at [67, 53] on span "achievementsV2" at bounding box center [76, 55] width 66 height 9
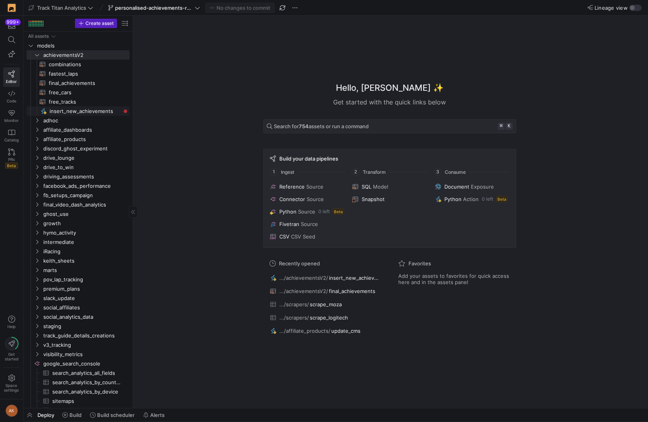
click at [63, 113] on span "insert_new_achievements​​​​​" at bounding box center [85, 111] width 71 height 9
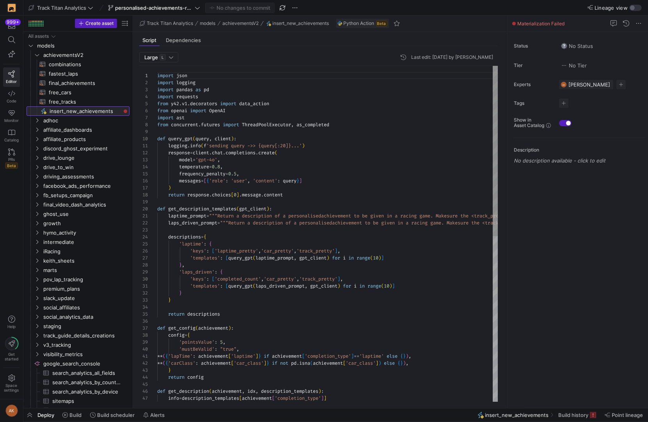
scroll to position [70, 0]
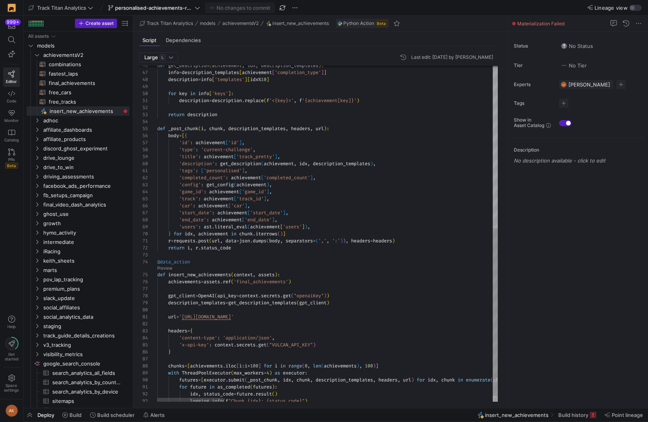
type textarea "r = [DOMAIN_NAME](url, data=json.dumps(body, separators=(',', ':')), headers=he…"
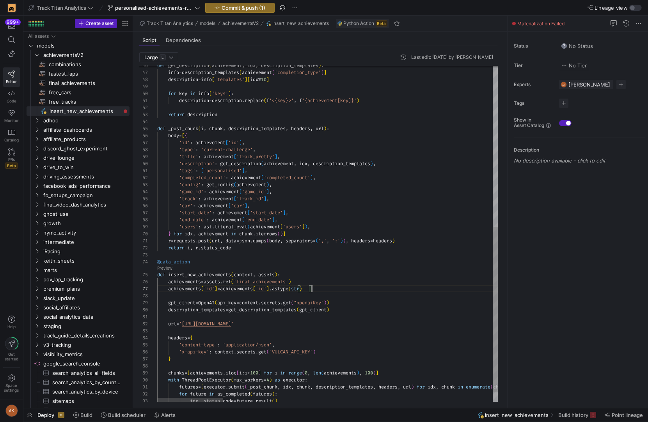
scroll to position [42, 154]
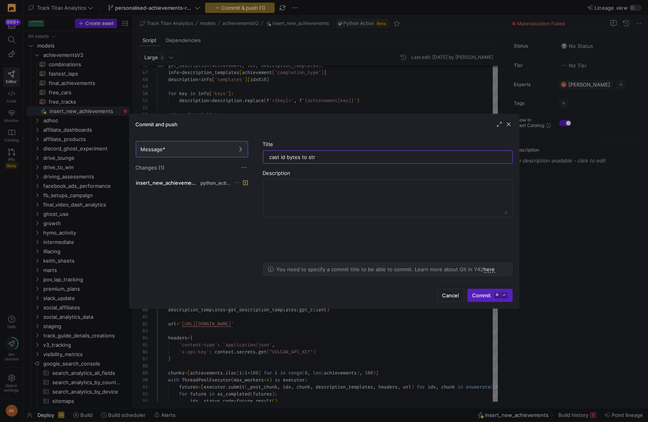
type input "cast id bytes to str"
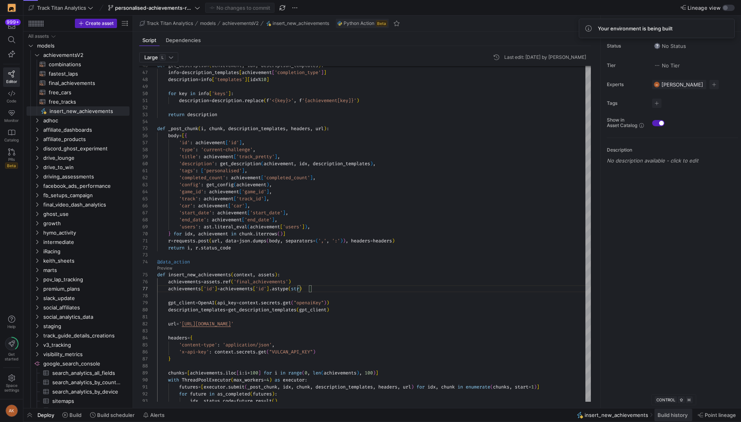
click at [647, 413] on span "Build history" at bounding box center [672, 415] width 30 height 6
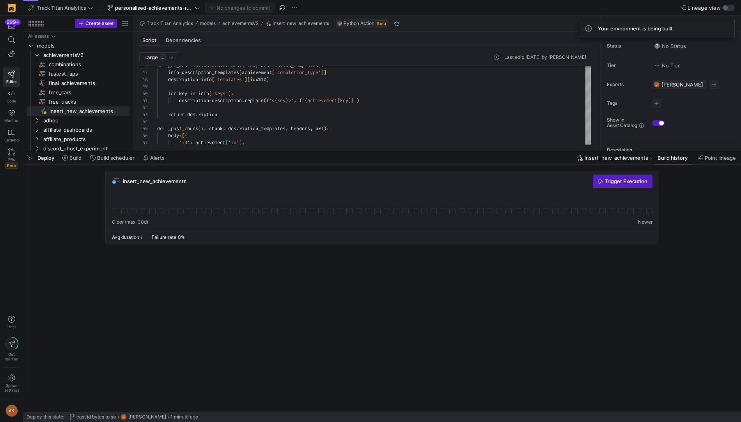
drag, startPoint x: 435, startPoint y: 278, endPoint x: 390, endPoint y: 150, distance: 136.4
click at [390, 150] on div at bounding box center [381, 151] width 717 height 3
click at [478, 306] on cdk-virtual-scroll-viewport "insert_new_achievements Trigger Execution" at bounding box center [381, 291] width 717 height 241
click at [616, 181] on span "Trigger Execution" at bounding box center [626, 181] width 43 height 6
click at [144, 210] on icon at bounding box center [143, 211] width 6 height 6
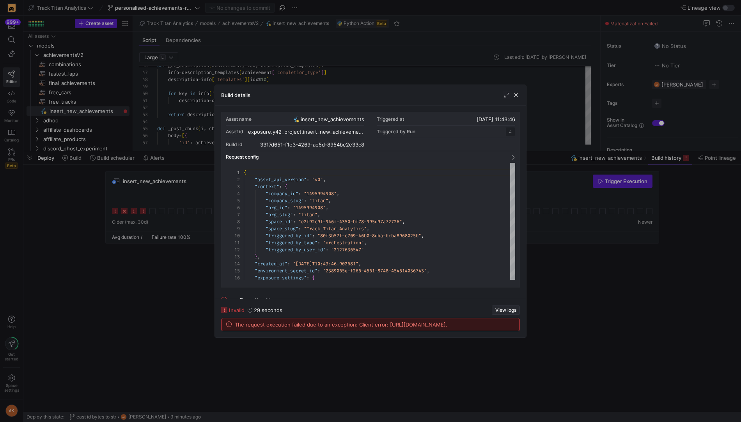
scroll to position [70, 0]
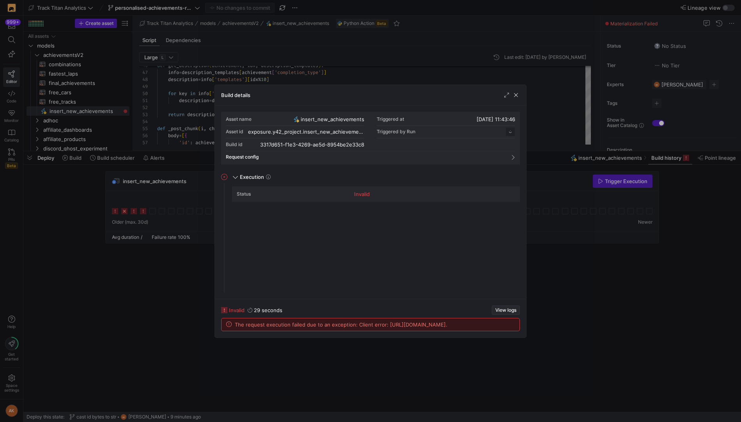
click at [501, 308] on span "View logs" at bounding box center [505, 310] width 21 height 5
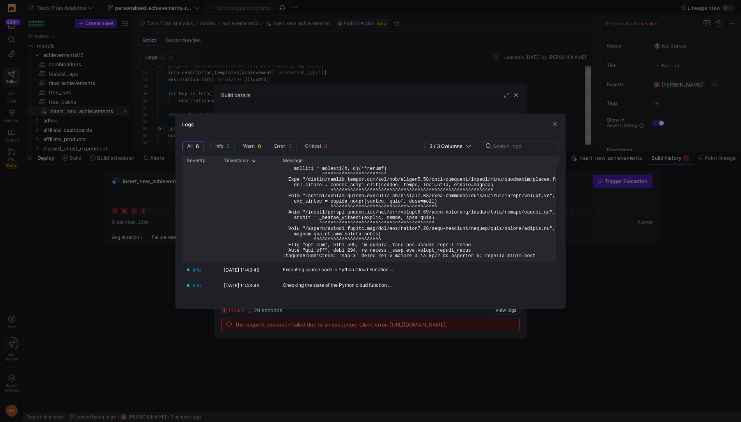
scroll to position [120, 0]
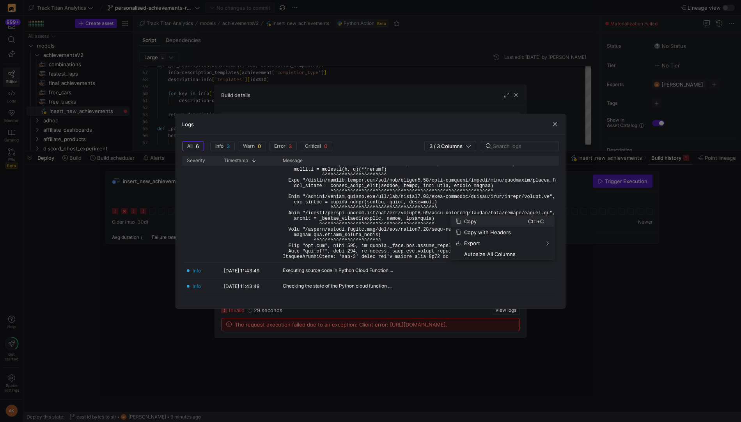
click at [470, 221] on span "Copy" at bounding box center [494, 221] width 67 height 11
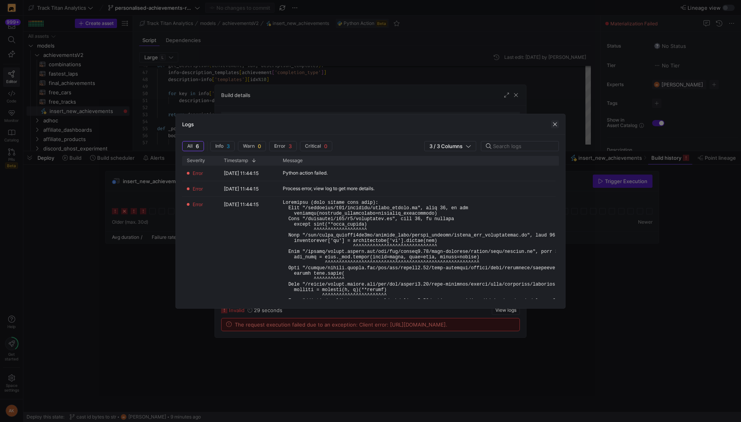
click at [554, 126] on span "button" at bounding box center [555, 124] width 8 height 8
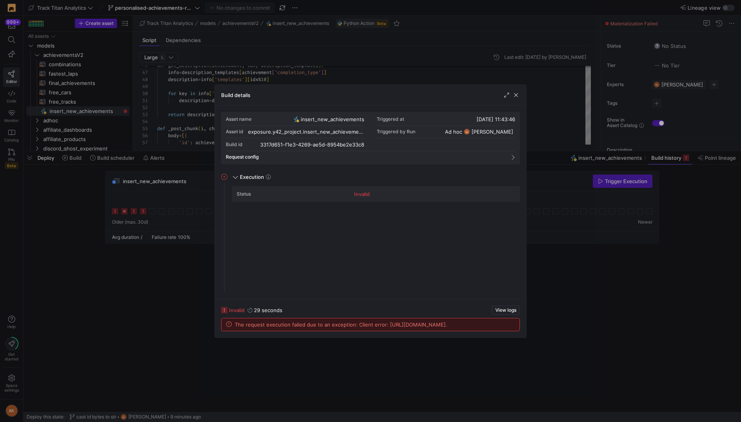
click at [513, 89] on div "Build details" at bounding box center [370, 95] width 311 height 21
click at [515, 94] on span "button" at bounding box center [516, 95] width 8 height 8
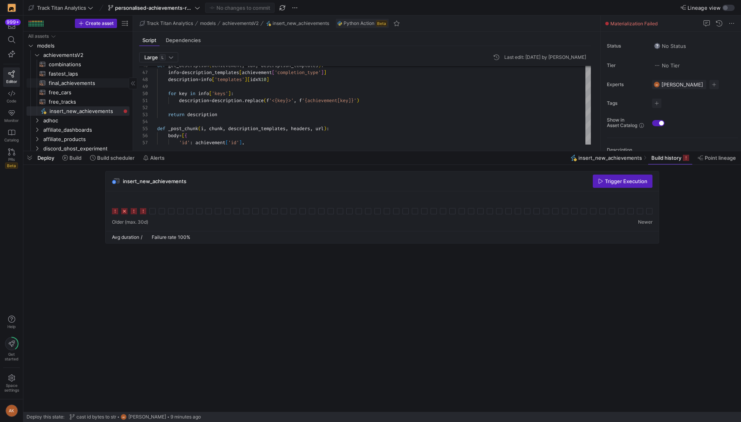
click at [76, 82] on span "final_achievements​​​​​​​​​​" at bounding box center [85, 83] width 72 height 9
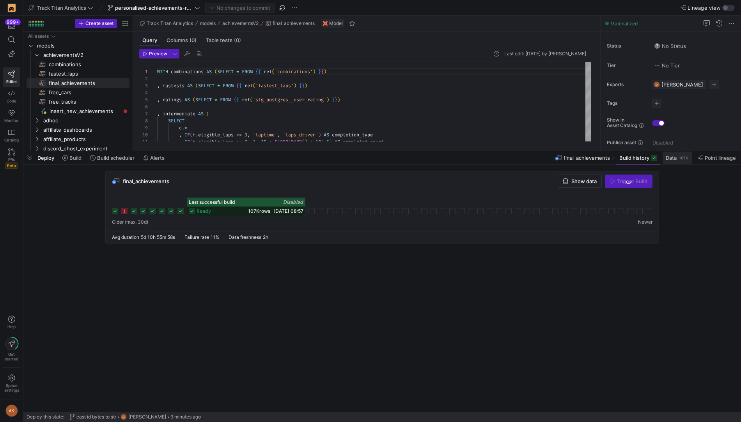
click at [647, 158] on div "107K" at bounding box center [683, 158] width 11 height 6
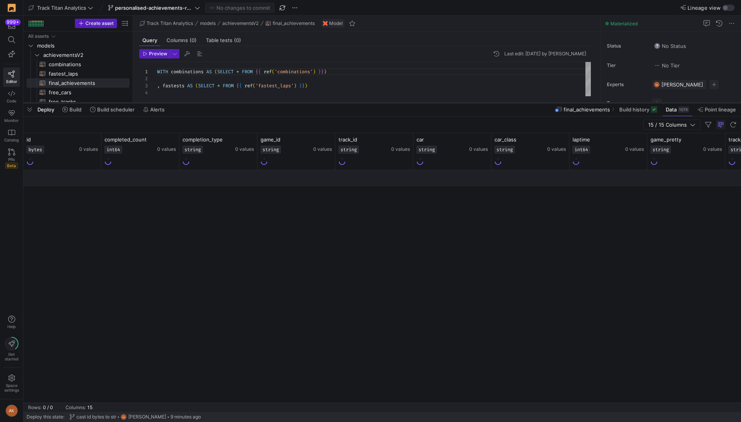
drag, startPoint x: 444, startPoint y: 151, endPoint x: 444, endPoint y: 103, distance: 48.4
click at [444, 103] on div at bounding box center [381, 102] width 717 height 3
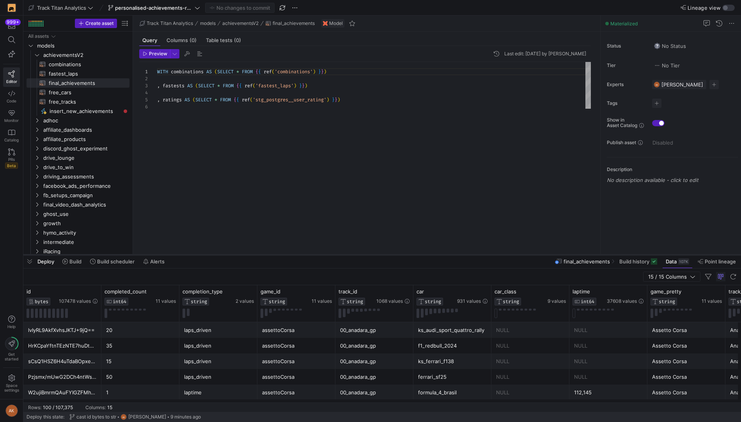
drag, startPoint x: 171, startPoint y: 101, endPoint x: 159, endPoint y: 267, distance: 166.5
click at [159, 257] on div at bounding box center [381, 254] width 717 height 3
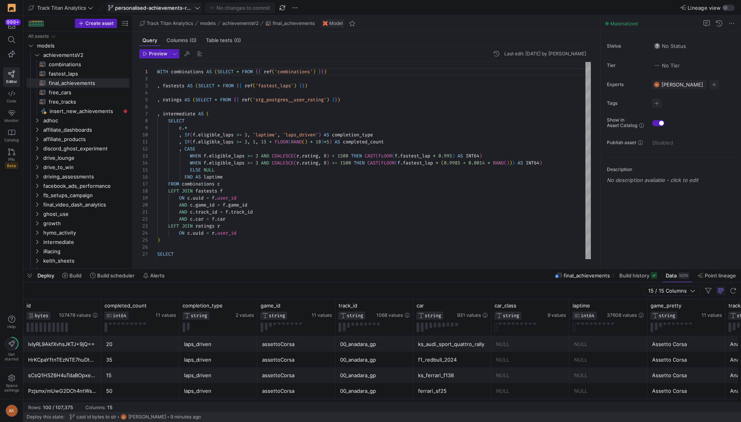
click at [149, 11] on span at bounding box center [153, 7] width 95 height 9
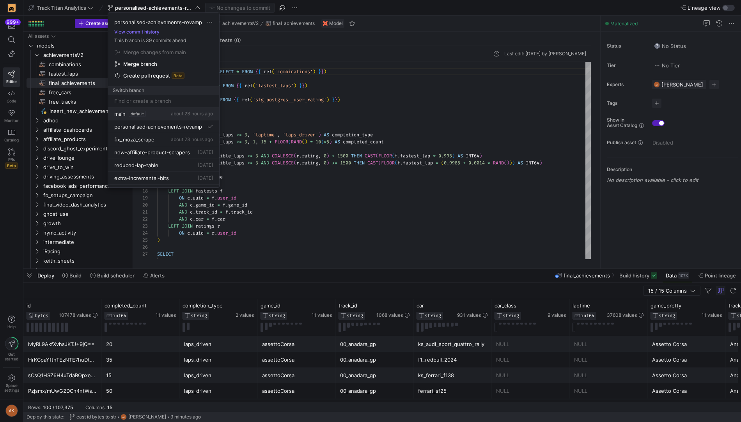
click at [138, 113] on span "default" at bounding box center [137, 114] width 17 height 6
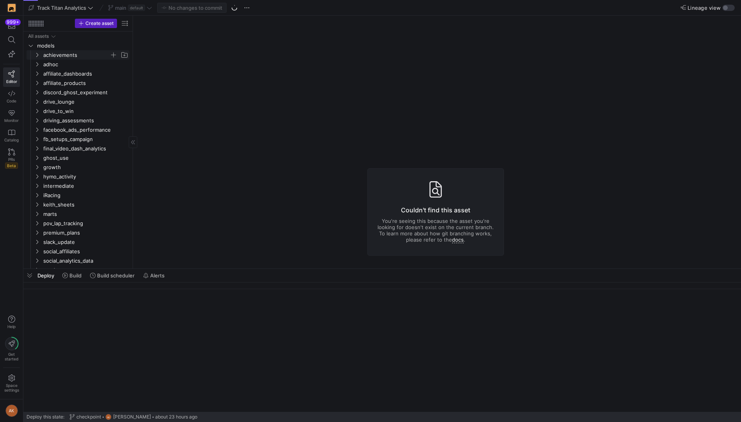
click at [66, 54] on span "achievements" at bounding box center [76, 55] width 66 height 9
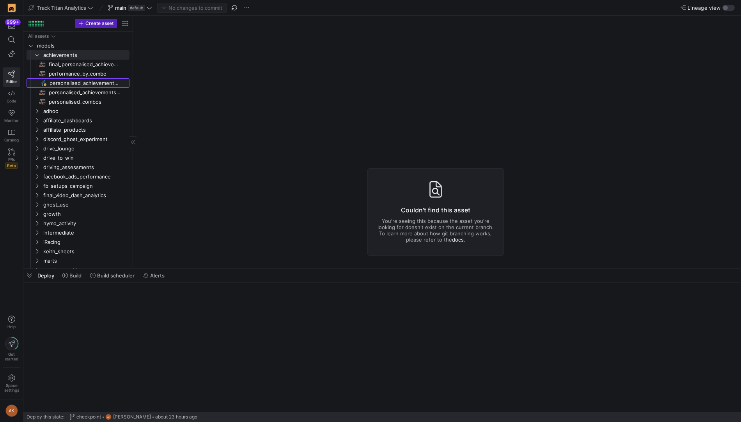
click at [67, 81] on span "personalised_achievements_s3​​​​​" at bounding box center [85, 83] width 71 height 9
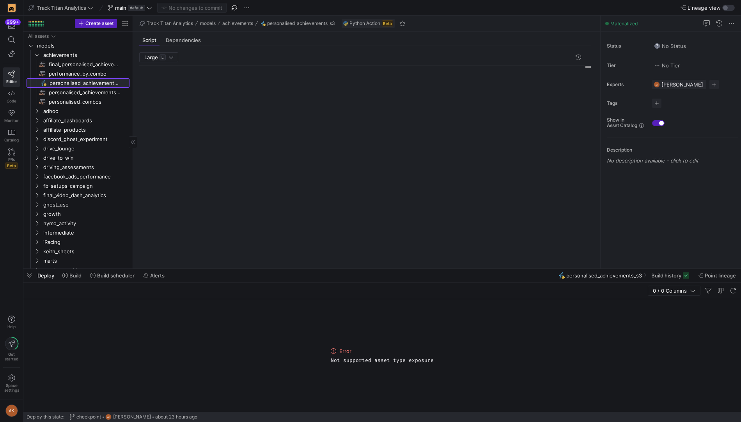
scroll to position [70, 0]
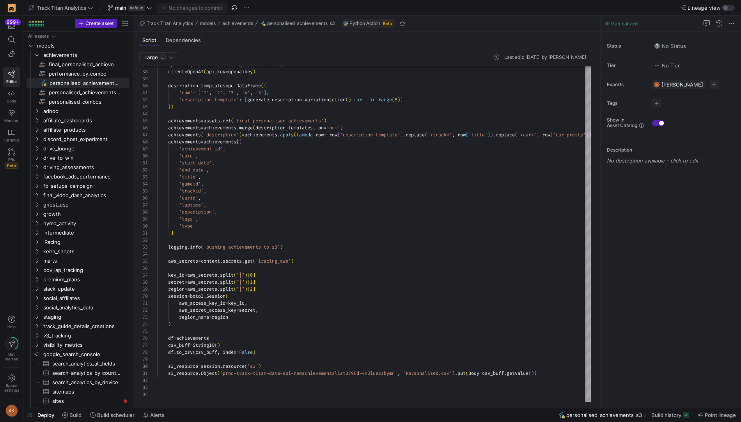
click at [134, 97] on div "Large L Last edit: Monday 02 June 2025 by Alex Kartal 37 38 39 40 41 42 43 44 4…" at bounding box center [365, 224] width 464 height 356
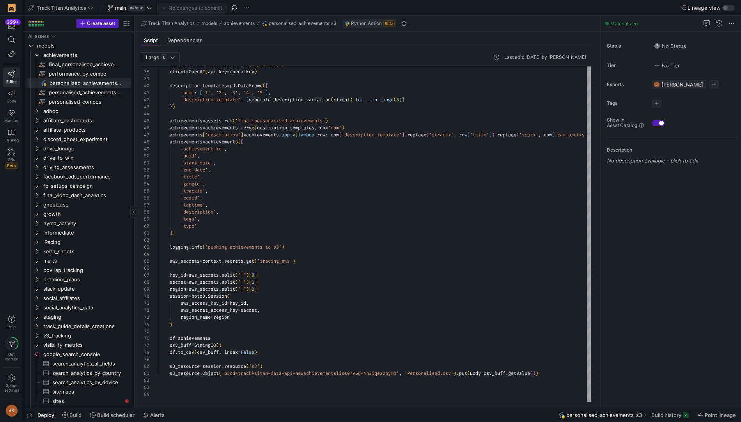
drag, startPoint x: 133, startPoint y: 97, endPoint x: 156, endPoint y: 97, distance: 23.8
click at [135, 97] on div at bounding box center [134, 212] width 0 height 393
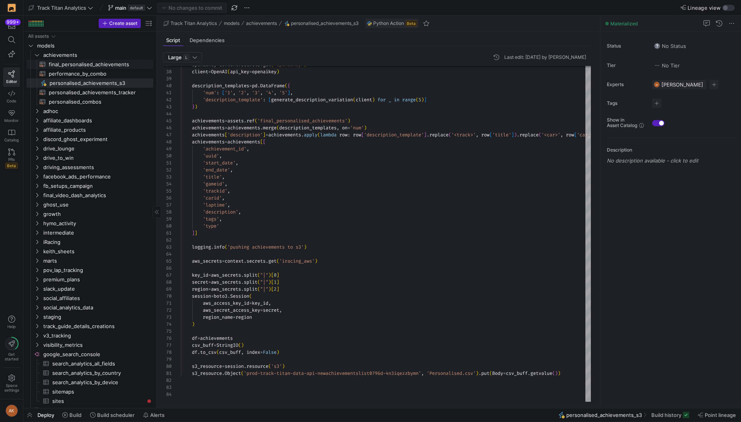
click at [99, 64] on span "final_personalised_achievements​​​​​​​​​​" at bounding box center [97, 64] width 96 height 9
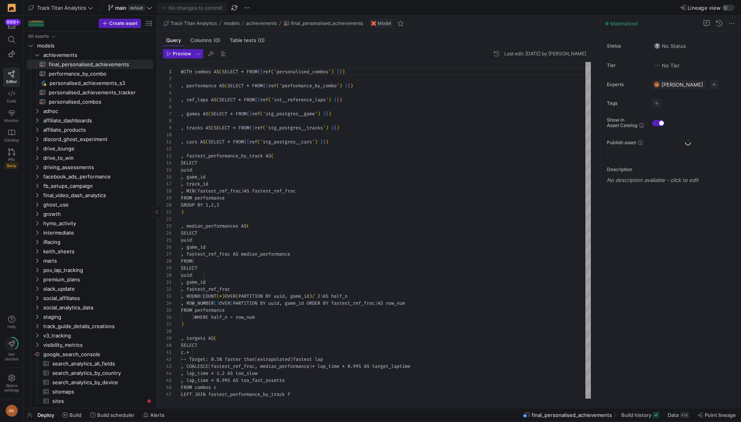
scroll to position [70, 0]
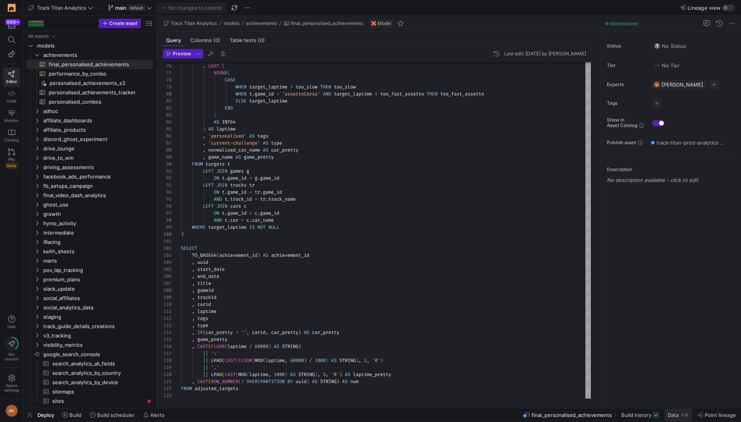
click at [647, 415] on span "Data" at bounding box center [673, 415] width 11 height 6
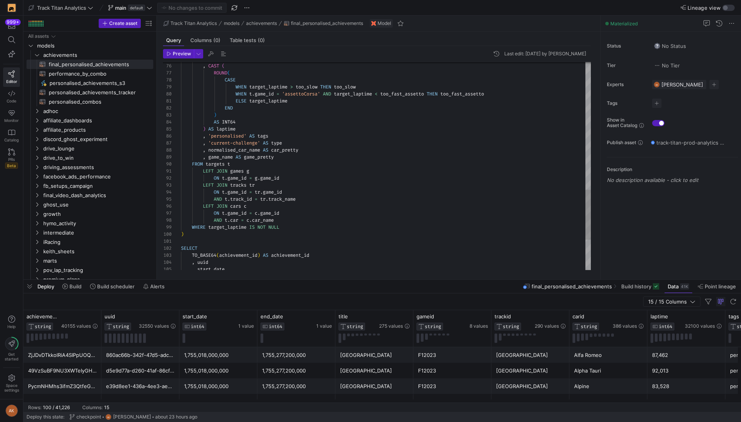
type textarea "SELECT TO_BASE64(achievement_id) AS achievement_id , uuid , start_date , end_da…"
drag, startPoint x: 220, startPoint y: 256, endPoint x: 193, endPoint y: 256, distance: 26.9
click at [148, 11] on span "main default" at bounding box center [130, 8] width 44 height 6
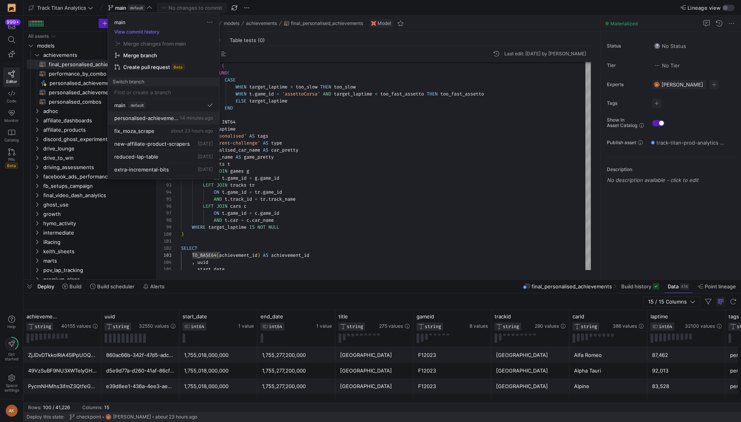
click at [150, 115] on span "personalised-achievements-revamp" at bounding box center [146, 118] width 64 height 6
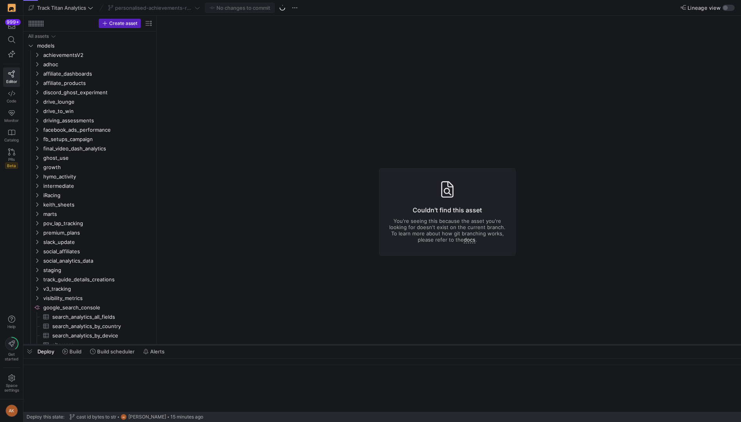
drag, startPoint x: 239, startPoint y: 279, endPoint x: 238, endPoint y: 353, distance: 73.3
click at [239, 347] on div at bounding box center [381, 345] width 717 height 3
click at [89, 54] on span "achievementsV2" at bounding box center [88, 55] width 90 height 9
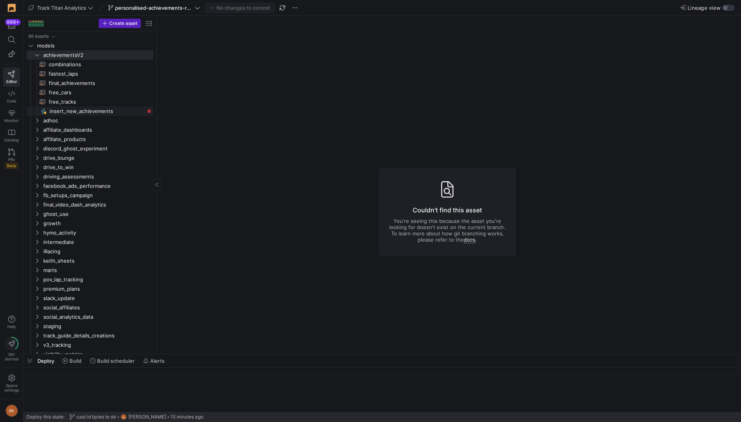
click at [76, 112] on span "insert_new_achievements​​​​​" at bounding box center [97, 111] width 95 height 9
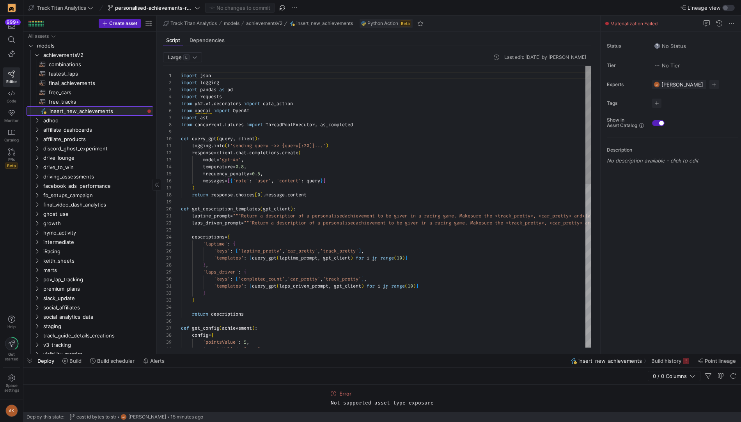
scroll to position [70, 0]
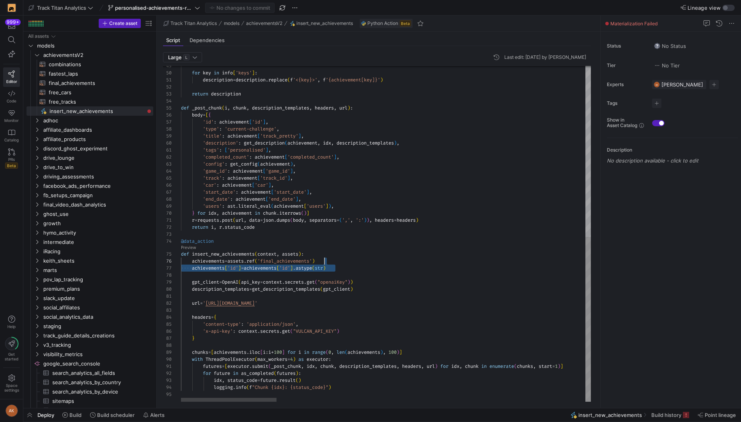
scroll to position [35, 143]
drag, startPoint x: 349, startPoint y: 269, endPoint x: 347, endPoint y: 261, distance: 8.4
type textarea "r = [DOMAIN_NAME](url, data=json.dumps(body, separators=(',', ':')), headers=he…"
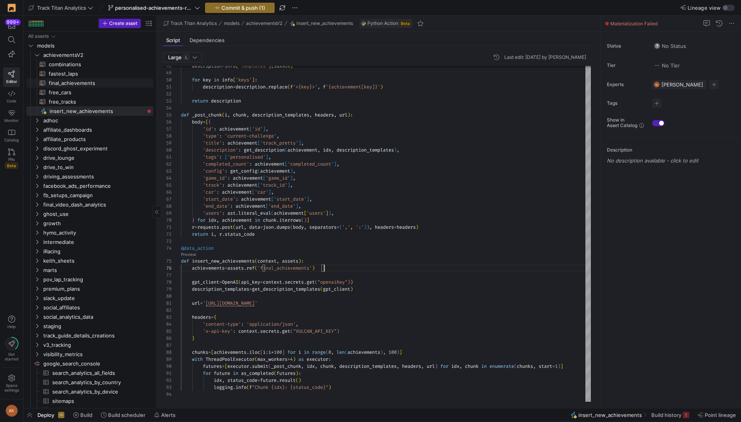
click at [85, 83] on span "final_achievements​​​​​​​​​​" at bounding box center [97, 83] width 96 height 9
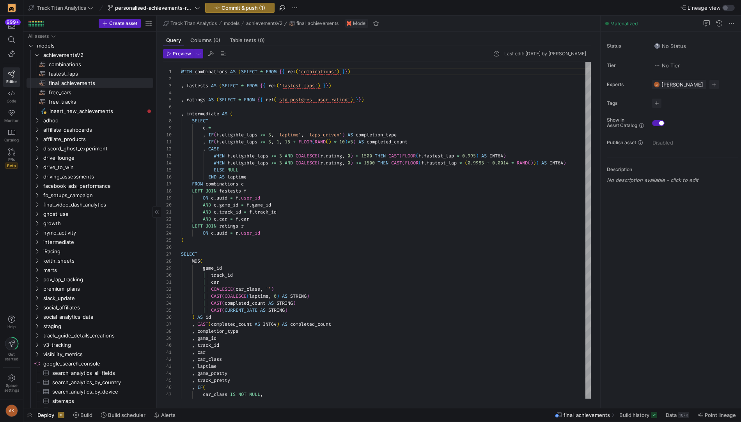
scroll to position [70, 0]
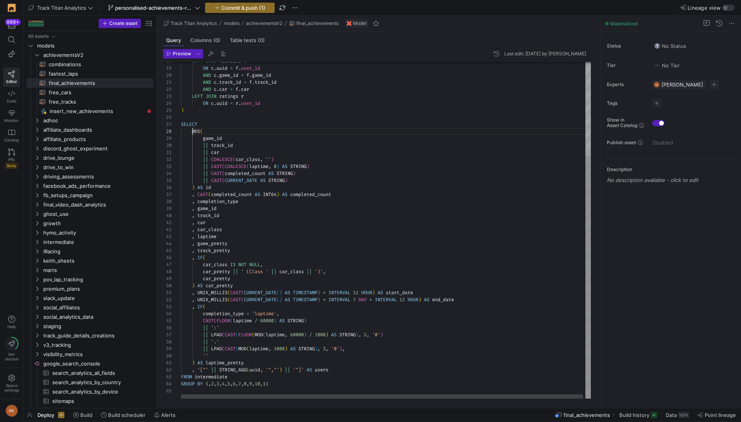
click at [193, 132] on div "LEFT JOIN fastests f ON c . uuid = f . user_id AND c . game_id = f . game_id AN…" at bounding box center [387, 165] width 412 height 467
click at [195, 188] on div "LEFT JOIN fastests f ON c . uuid = f . user_id AND c . game_id = f . game_id AN…" at bounding box center [387, 165] width 412 height 467
click at [381, 143] on div "LEFT JOIN fastests f ON c . uuid = f . user_id AND c . game_id = f . game_id AN…" at bounding box center [387, 165] width 412 height 467
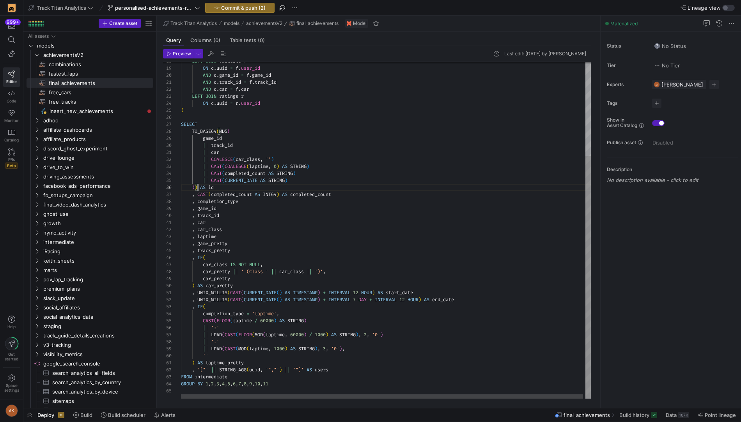
scroll to position [63, 53]
type textarea "AND c.track_id = f.track_id AND c.car = f.car LEFT JOIN ratings r ON c.uuid = r…"
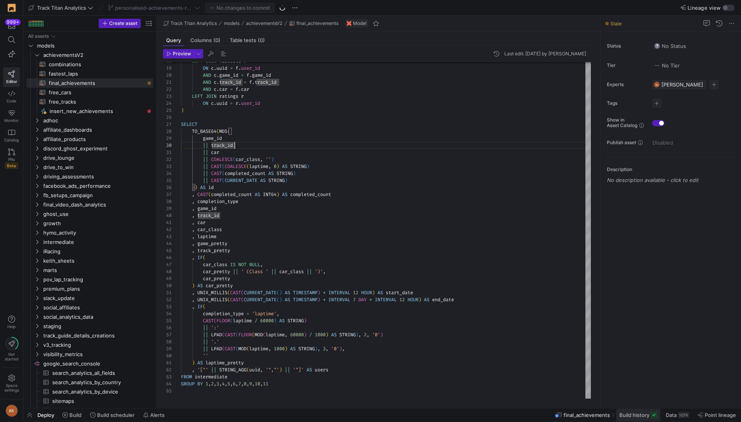
click at [631, 415] on span "Build history" at bounding box center [634, 415] width 30 height 6
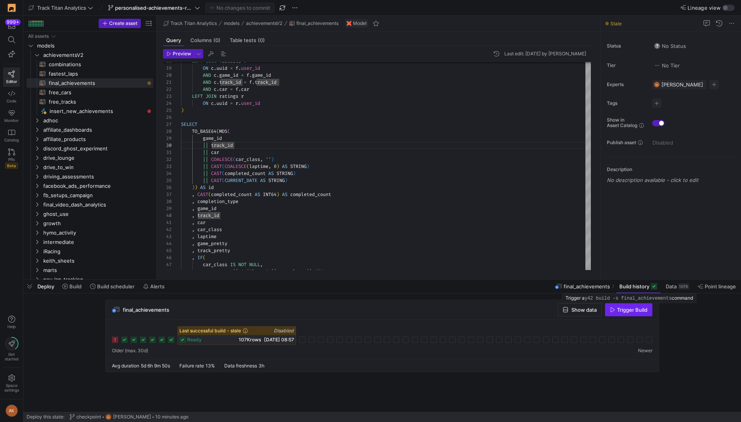
click at [633, 312] on span "Trigger Build" at bounding box center [632, 310] width 30 height 6
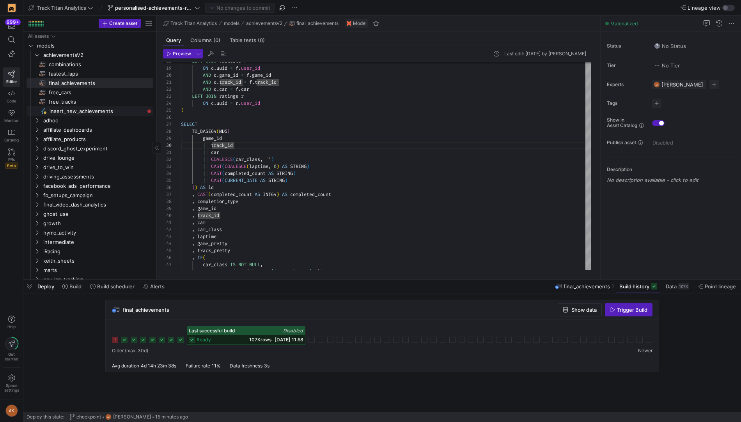
click at [80, 110] on span "insert_new_achievements​​​​​" at bounding box center [97, 111] width 95 height 9
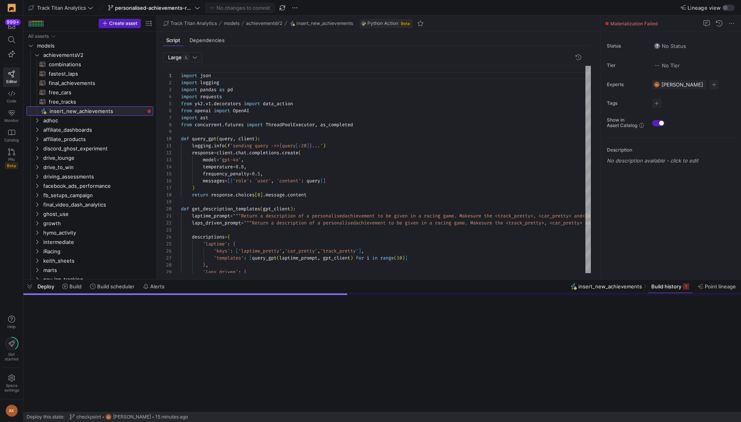
scroll to position [70, 0]
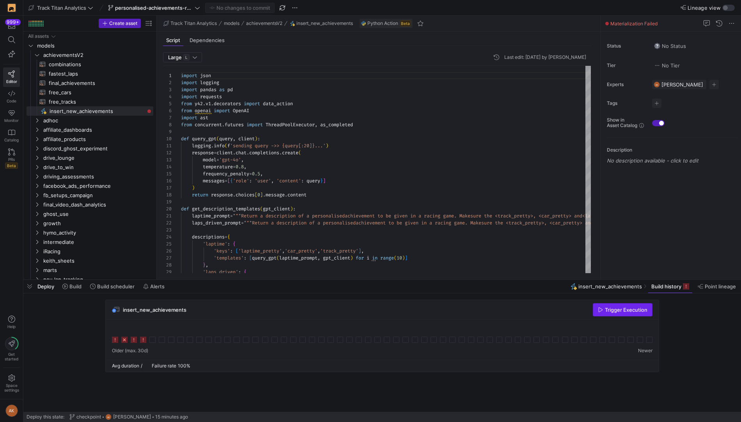
click at [632, 312] on span "Trigger Execution" at bounding box center [626, 310] width 43 height 6
click at [154, 340] on div at bounding box center [152, 340] width 6 height 6
click at [72, 289] on span "Build" at bounding box center [75, 286] width 12 height 6
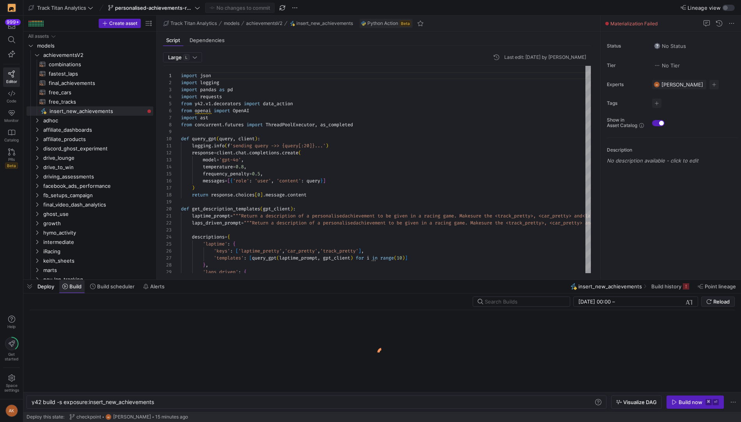
scroll to position [0, 124]
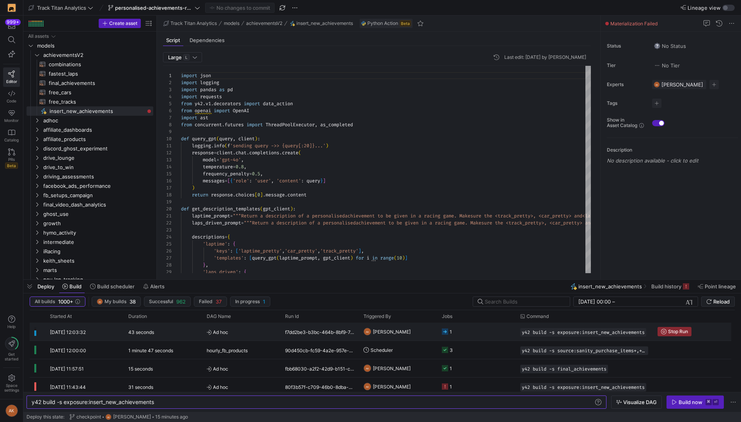
click at [245, 336] on span "Ad hoc" at bounding box center [241, 332] width 69 height 18
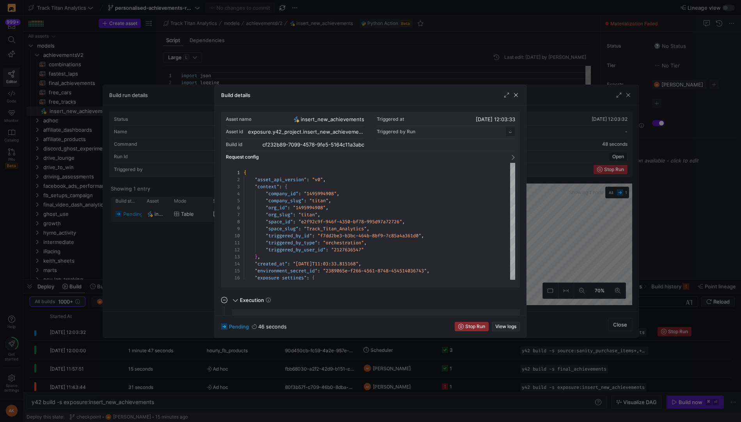
click at [499, 326] on span "View logs" at bounding box center [505, 326] width 21 height 5
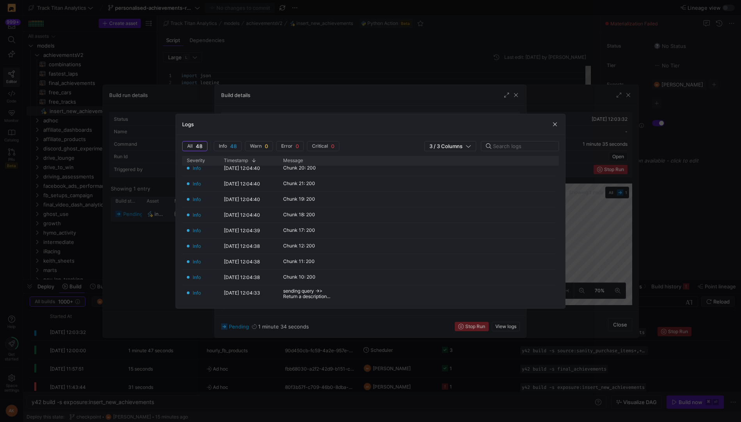
scroll to position [247, 0]
click at [505, 145] on input "text" at bounding box center [522, 146] width 59 height 6
type input "Chunk"
type input "chunk"
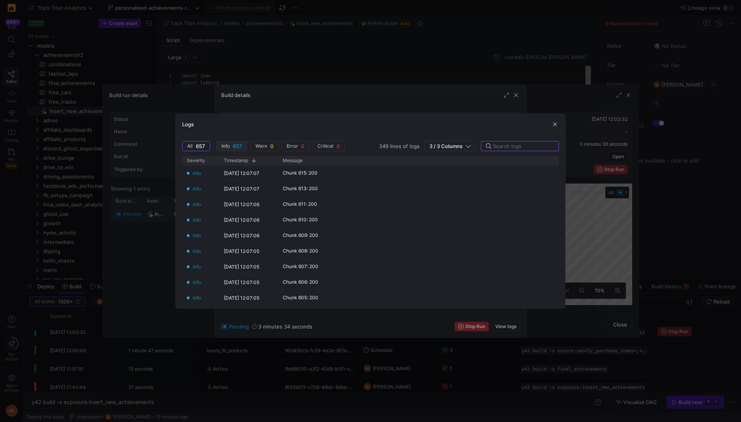
click at [237, 145] on span "657" at bounding box center [237, 146] width 9 height 6
click at [195, 142] on span "button" at bounding box center [195, 146] width 27 height 9
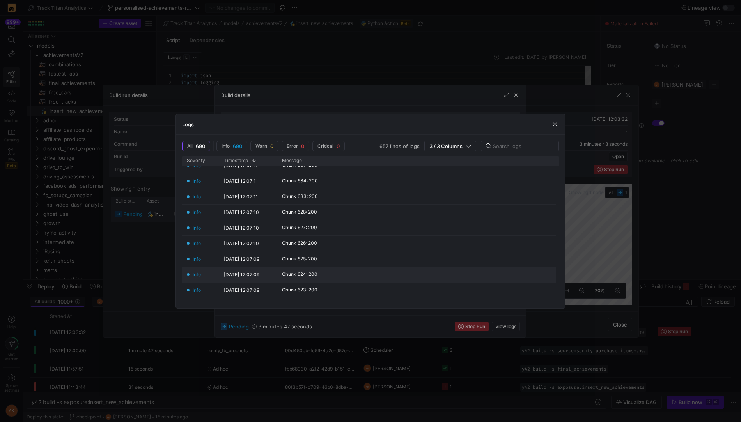
scroll to position [455, 0]
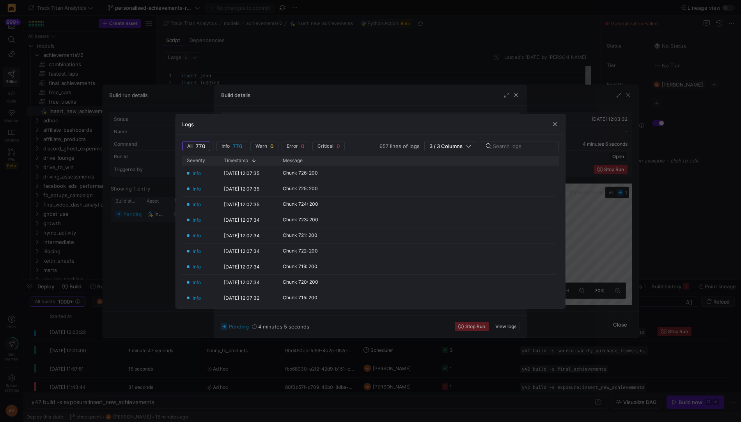
scroll to position [70, 0]
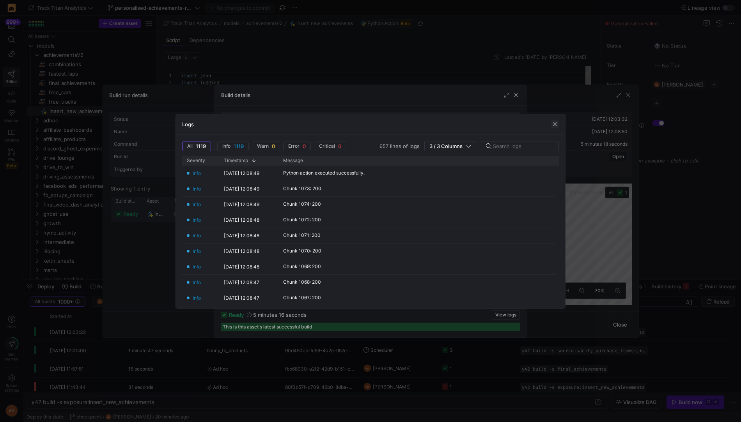
click at [553, 123] on span "button" at bounding box center [555, 124] width 8 height 8
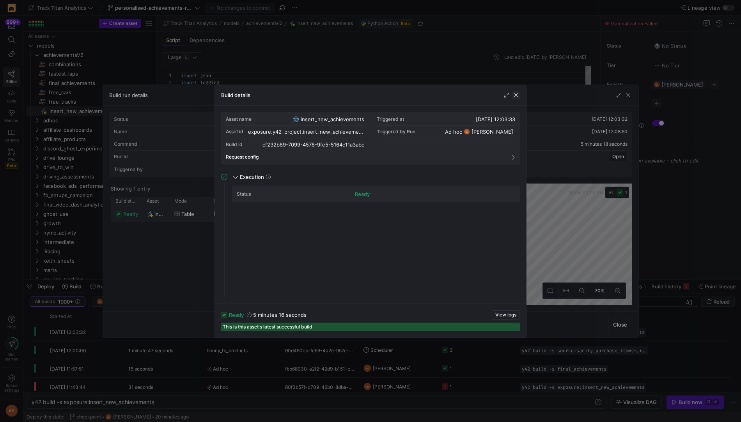
click at [517, 98] on span "button" at bounding box center [516, 95] width 8 height 8
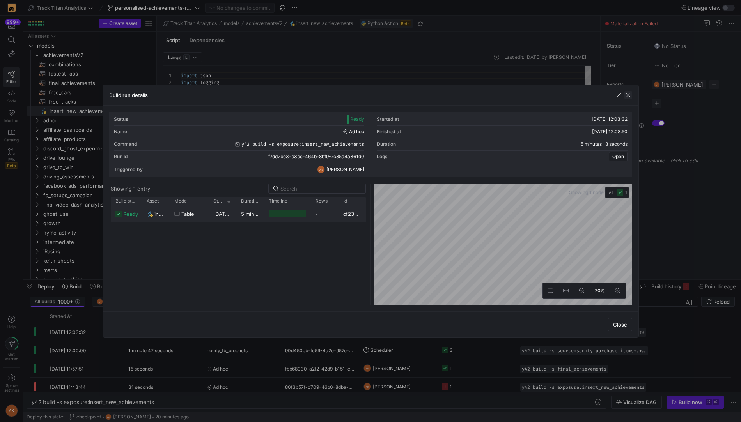
click at [629, 94] on span "button" at bounding box center [628, 95] width 8 height 8
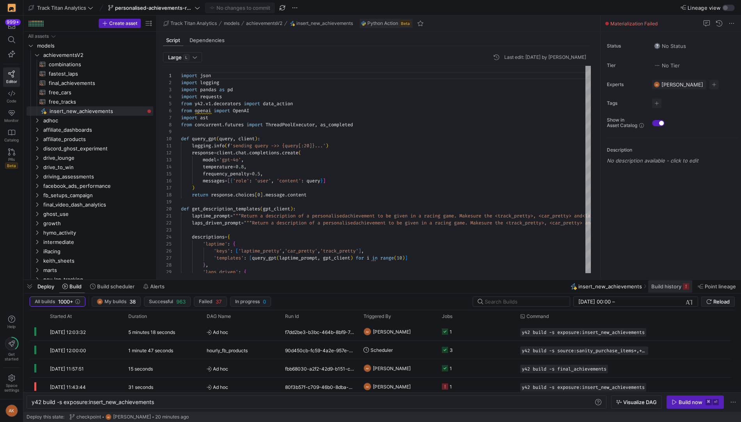
click at [661, 285] on span "Build history" at bounding box center [666, 286] width 30 height 6
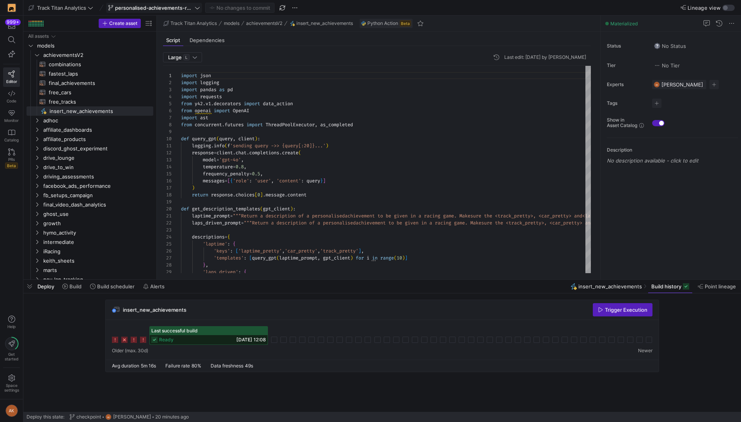
click at [187, 5] on span "personalised-achievements-revamp" at bounding box center [154, 8] width 78 height 6
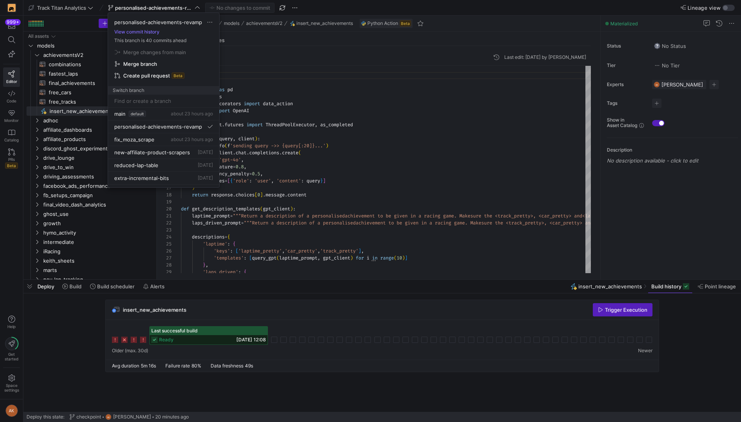
click at [154, 55] on span "Merge branch" at bounding box center [154, 52] width 63 height 6
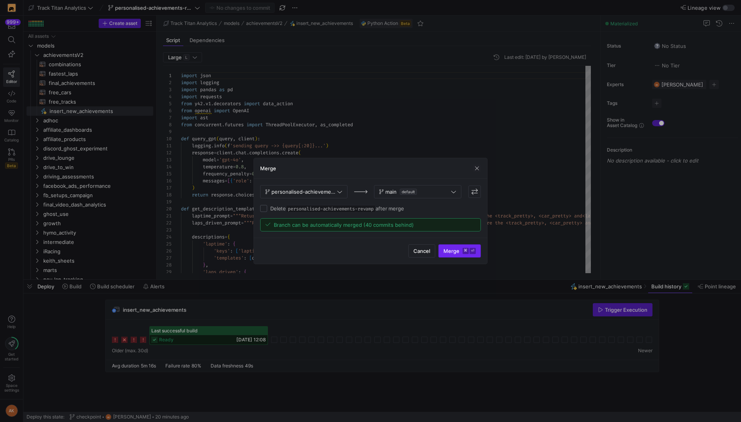
click at [465, 249] on kbd "⌘" at bounding box center [465, 251] width 6 height 6
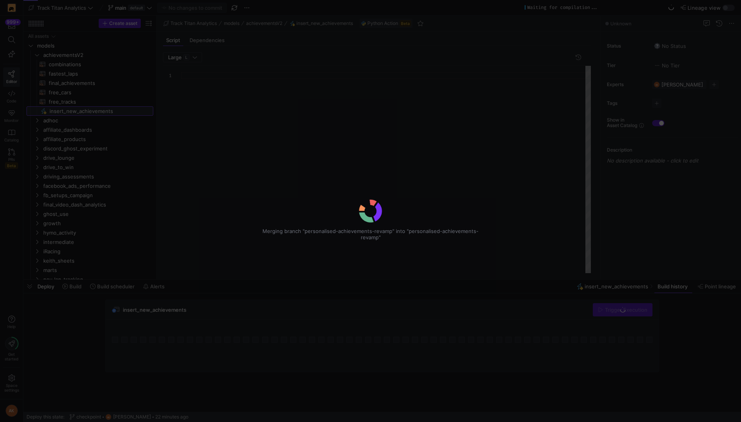
type textarea "import json import logging import pandas as pd import requests from y42.v1.deco…"
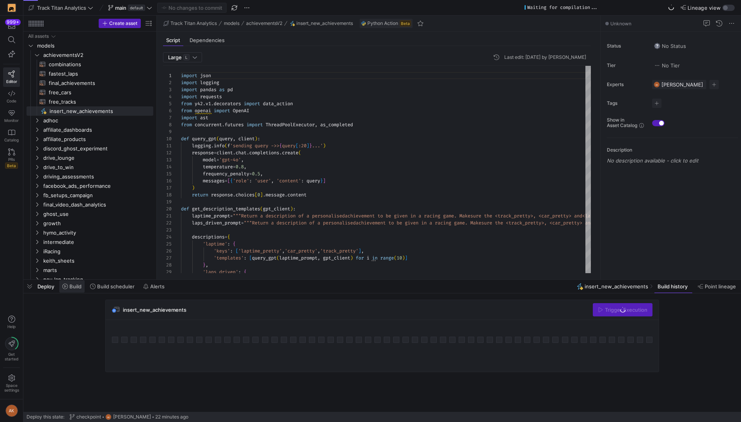
click at [79, 285] on span "Build" at bounding box center [75, 286] width 12 height 6
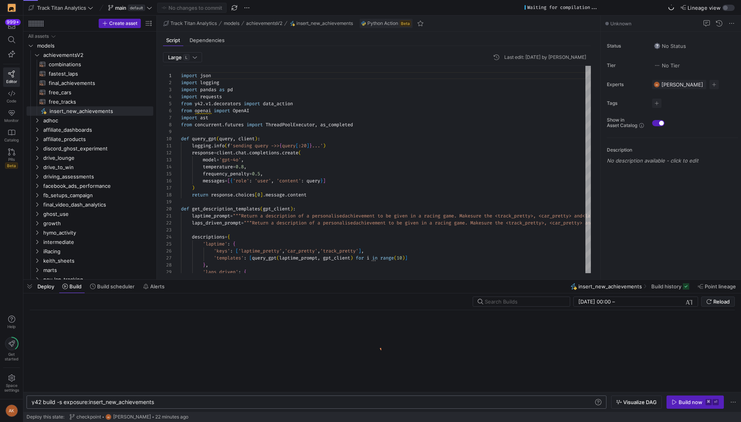
scroll to position [0, 124]
click at [64, 402] on div "y42 build -s exposure:insert_new_achievements" at bounding box center [313, 402] width 563 height 6
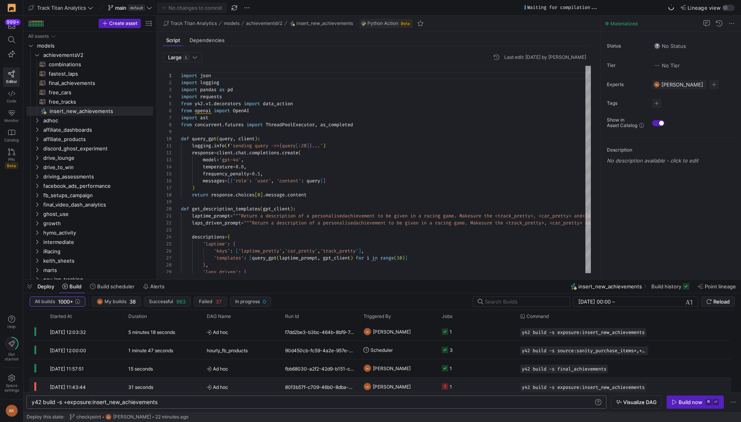
scroll to position [0, 127]
type textarea "y42 build -s +exposure:insert_new_achievements"
click at [120, 289] on span "Build scheduler" at bounding box center [115, 286] width 37 height 6
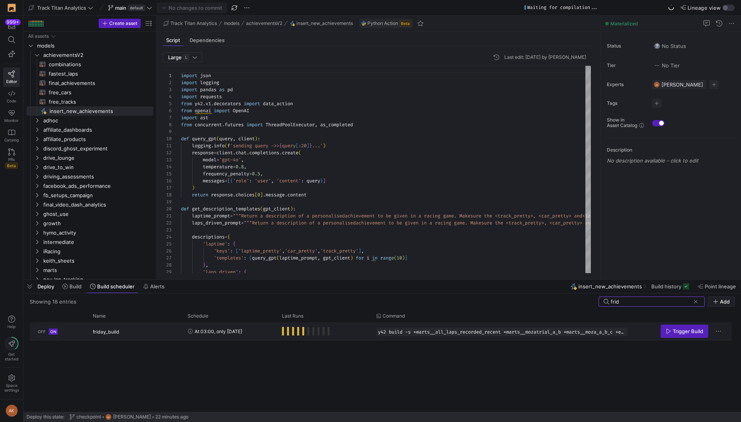
type input "frid"
click at [137, 333] on div "friday_build" at bounding box center [135, 332] width 85 height 18
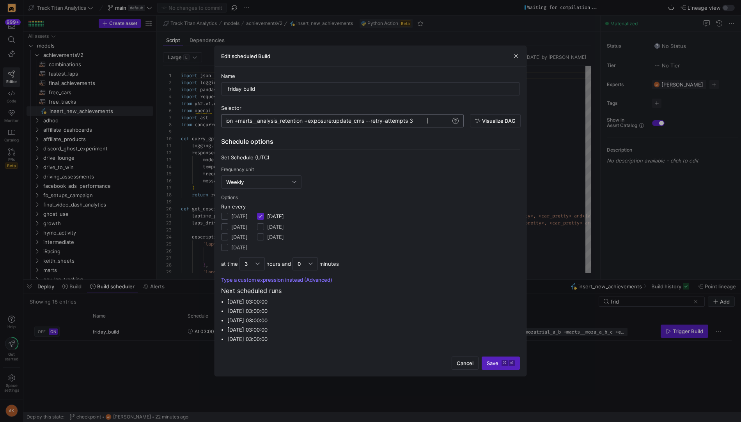
click at [413, 120] on span "attempts 3" at bounding box center [399, 120] width 28 height 7
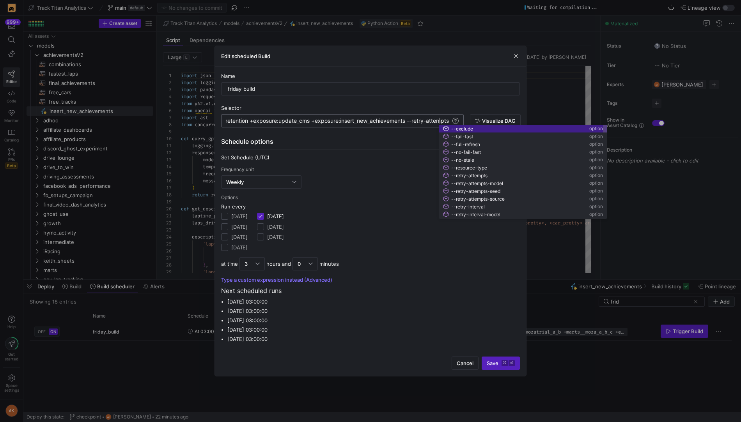
scroll to position [0, 1428]
type textarea "__live_delta_usage +exposure:keith_scratch_update +marts__new_paying_members gr…"
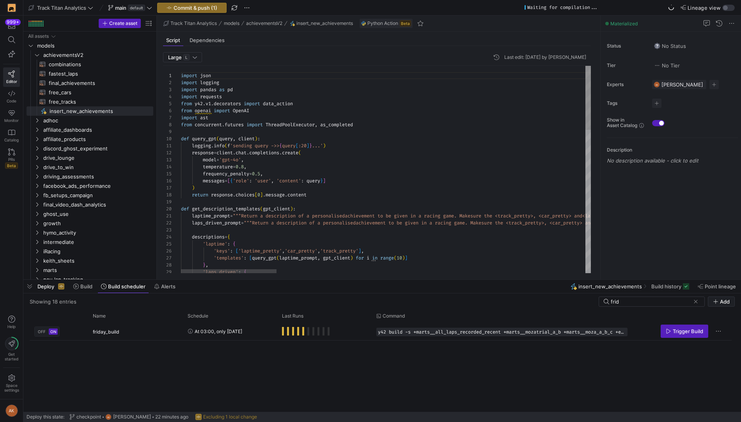
type textarea "logging.info(f'sending query ->> {query[:20]}...') response = client.chat.compl…"
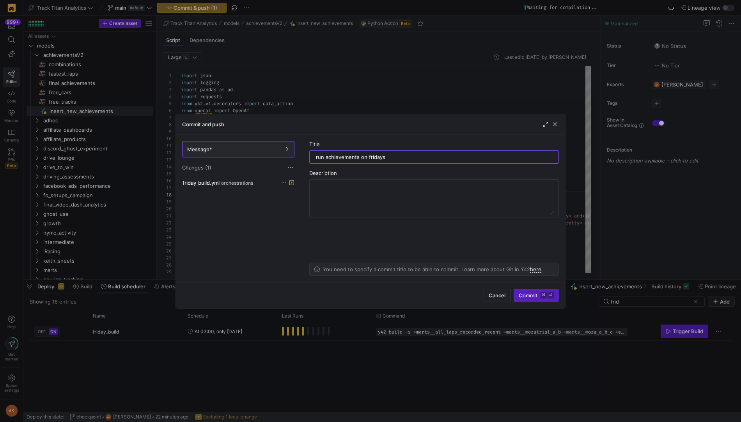
type input "run achievements on fridays"
